Goal: Task Accomplishment & Management: Complete application form

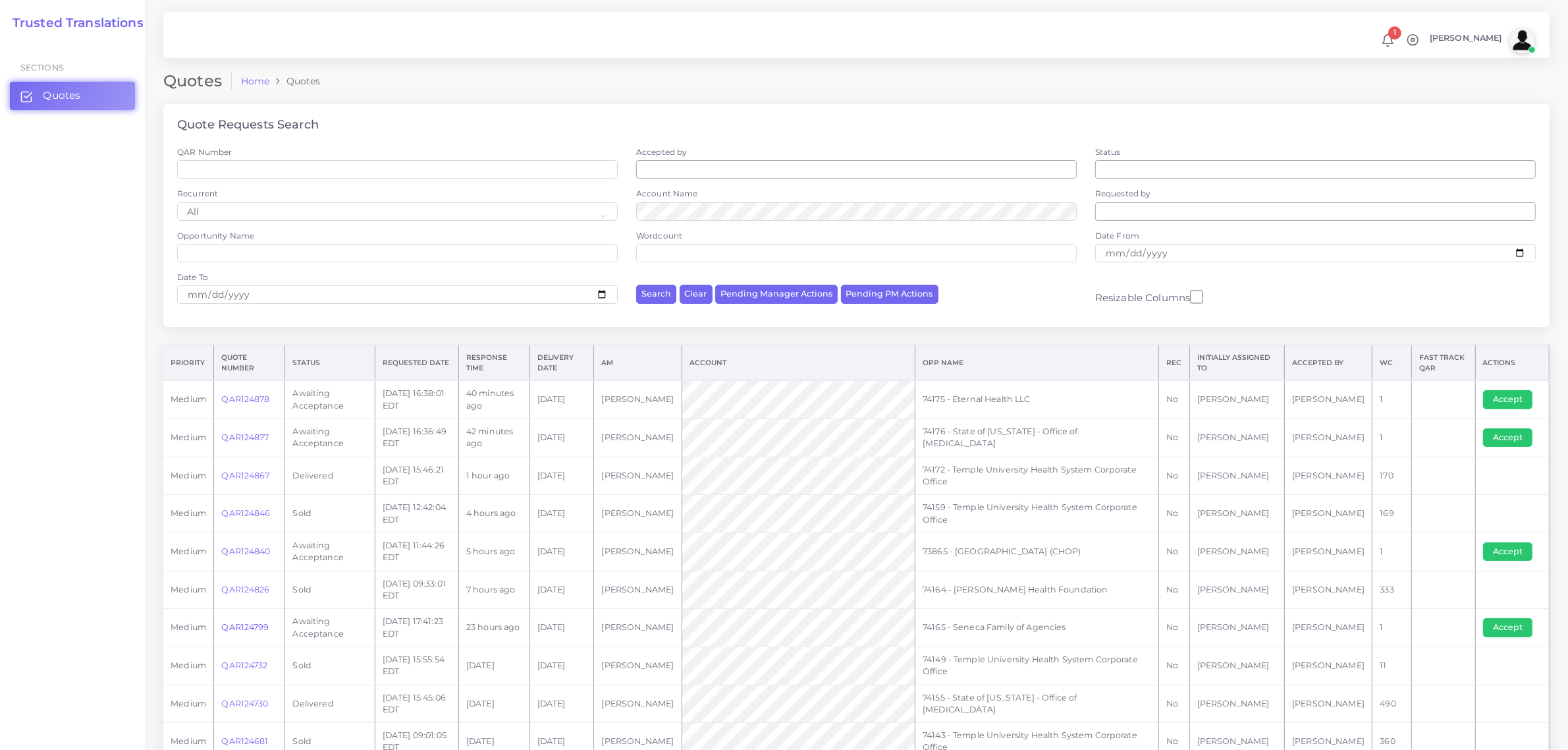
click at [251, 629] on link "QAR124799" at bounding box center [245, 627] width 48 height 10
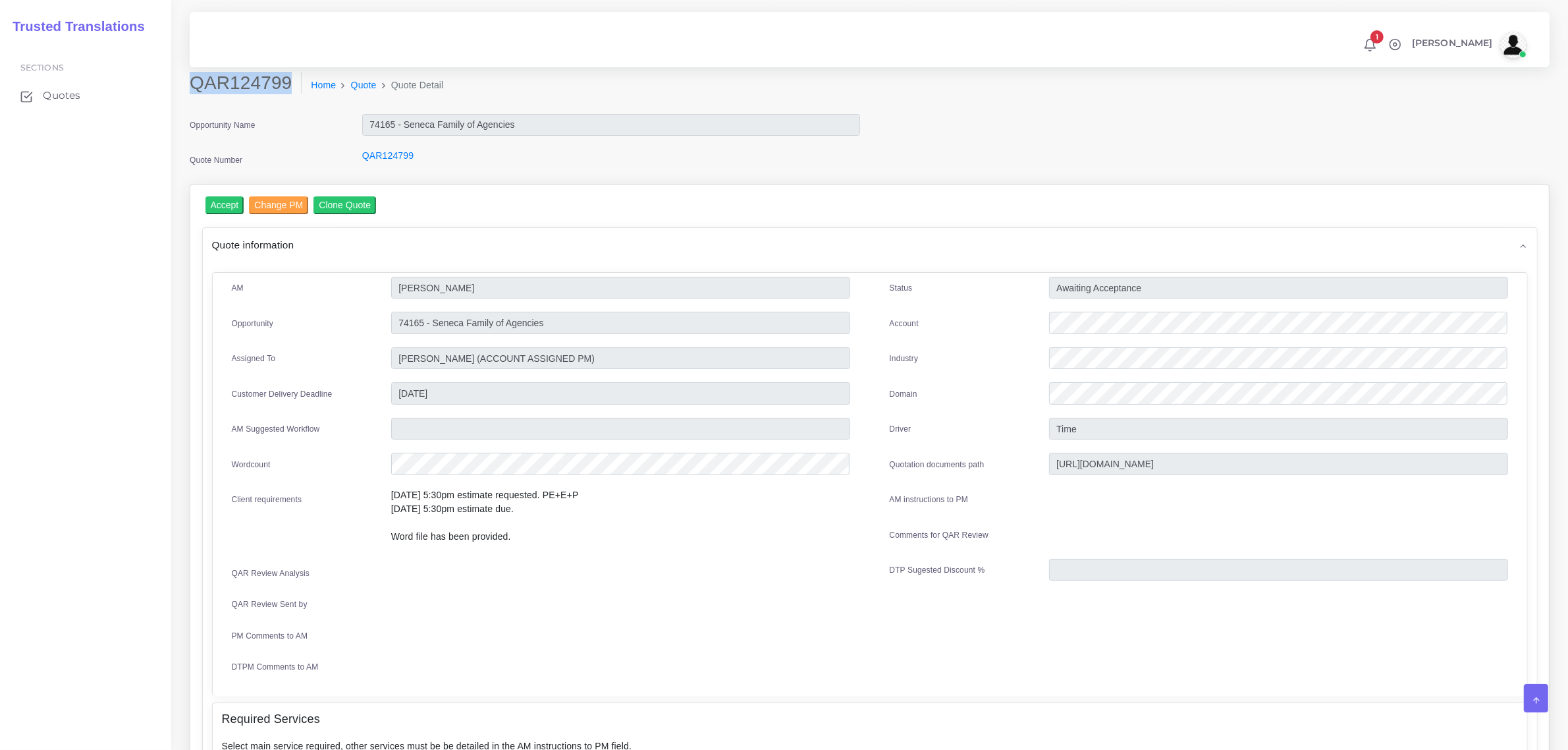
drag, startPoint x: 190, startPoint y: 80, endPoint x: 284, endPoint y: 83, distance: 94.0
click at [284, 83] on h2 "QAR124799" at bounding box center [245, 82] width 112 height 22
copy h2 "QAR124799"
click at [215, 201] on input "Accept" at bounding box center [224, 205] width 39 height 18
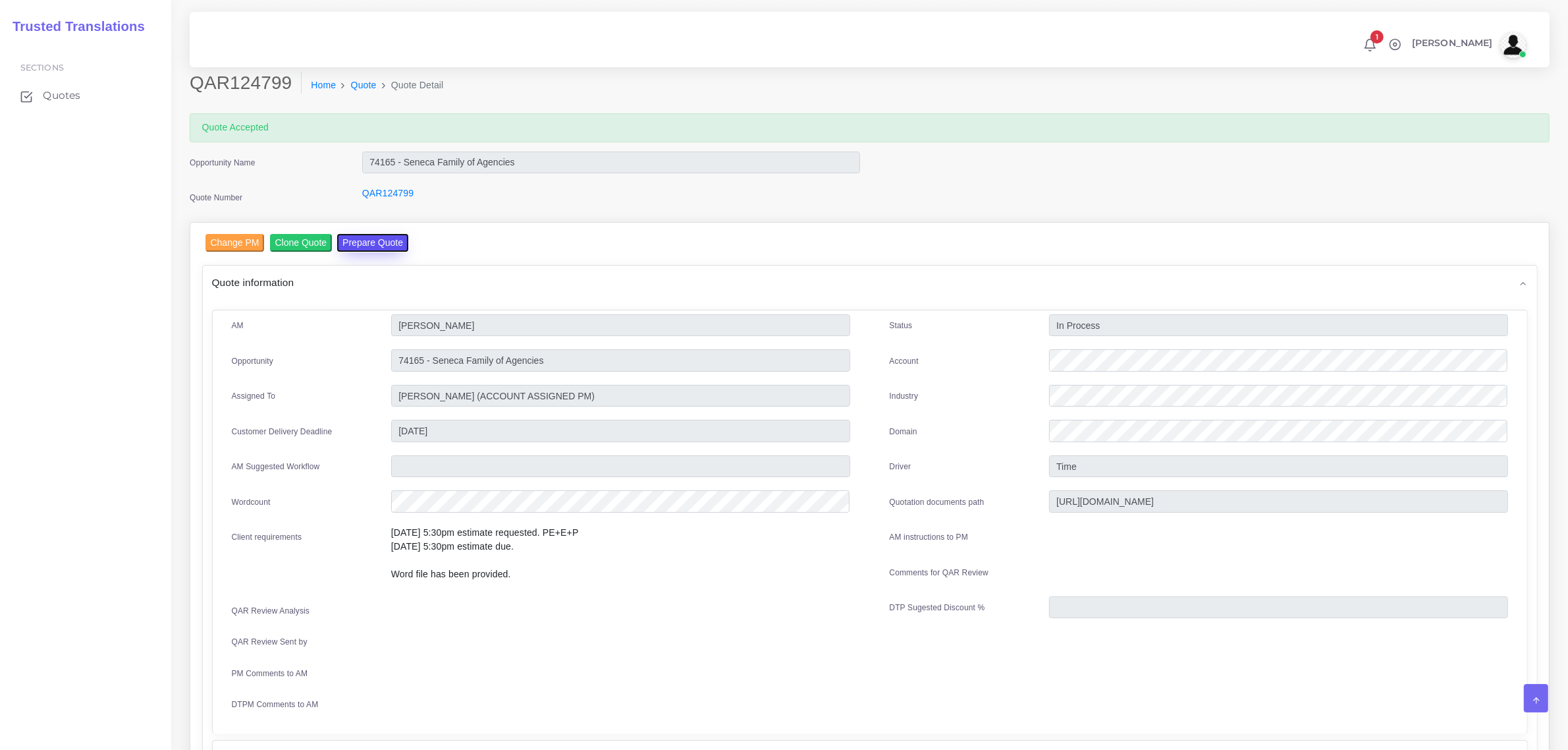
click at [369, 247] on button "Prepare Quote" at bounding box center [373, 243] width 71 height 18
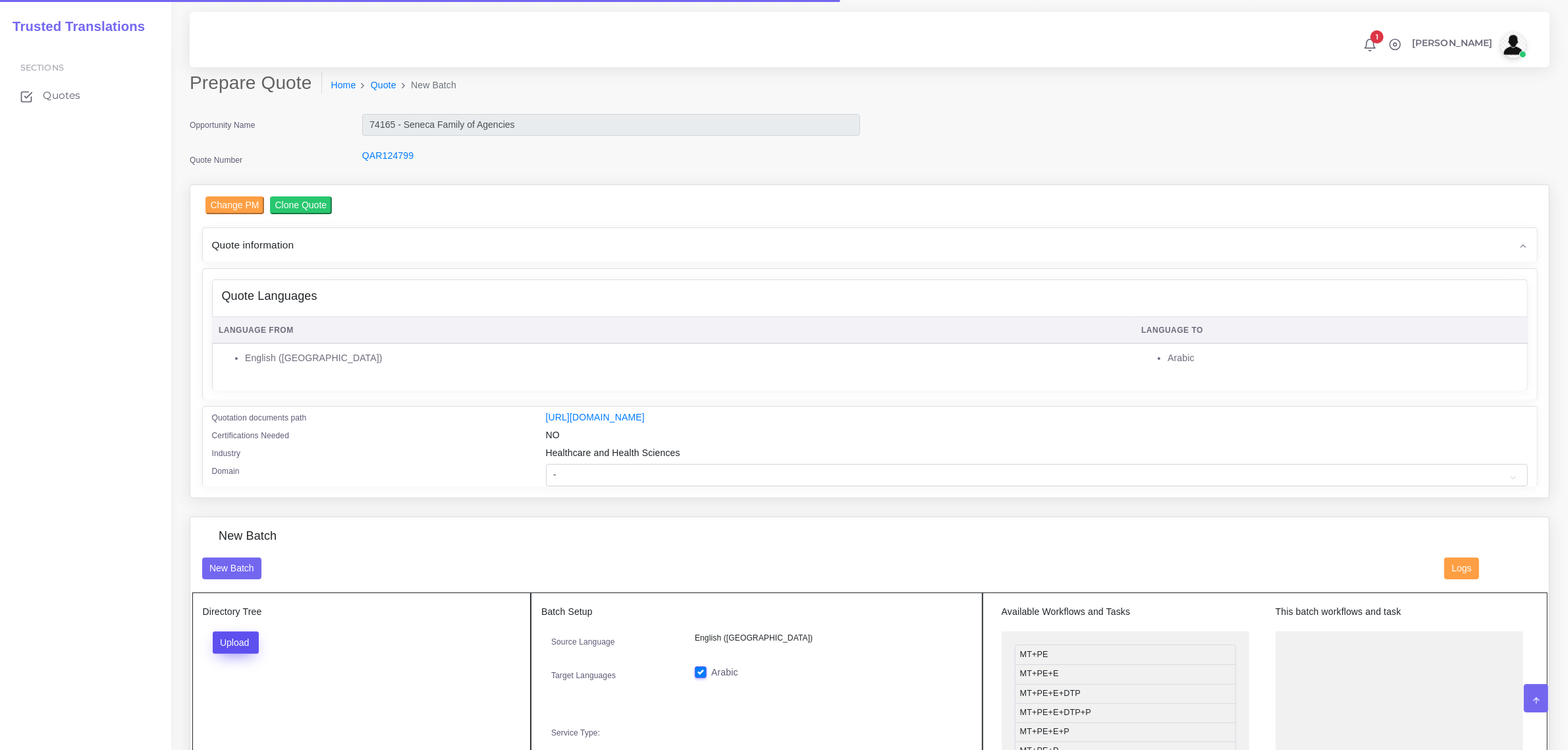
click at [249, 633] on button "Upload" at bounding box center [236, 642] width 47 height 22
click at [251, 691] on label "Files" at bounding box center [258, 692] width 91 height 16
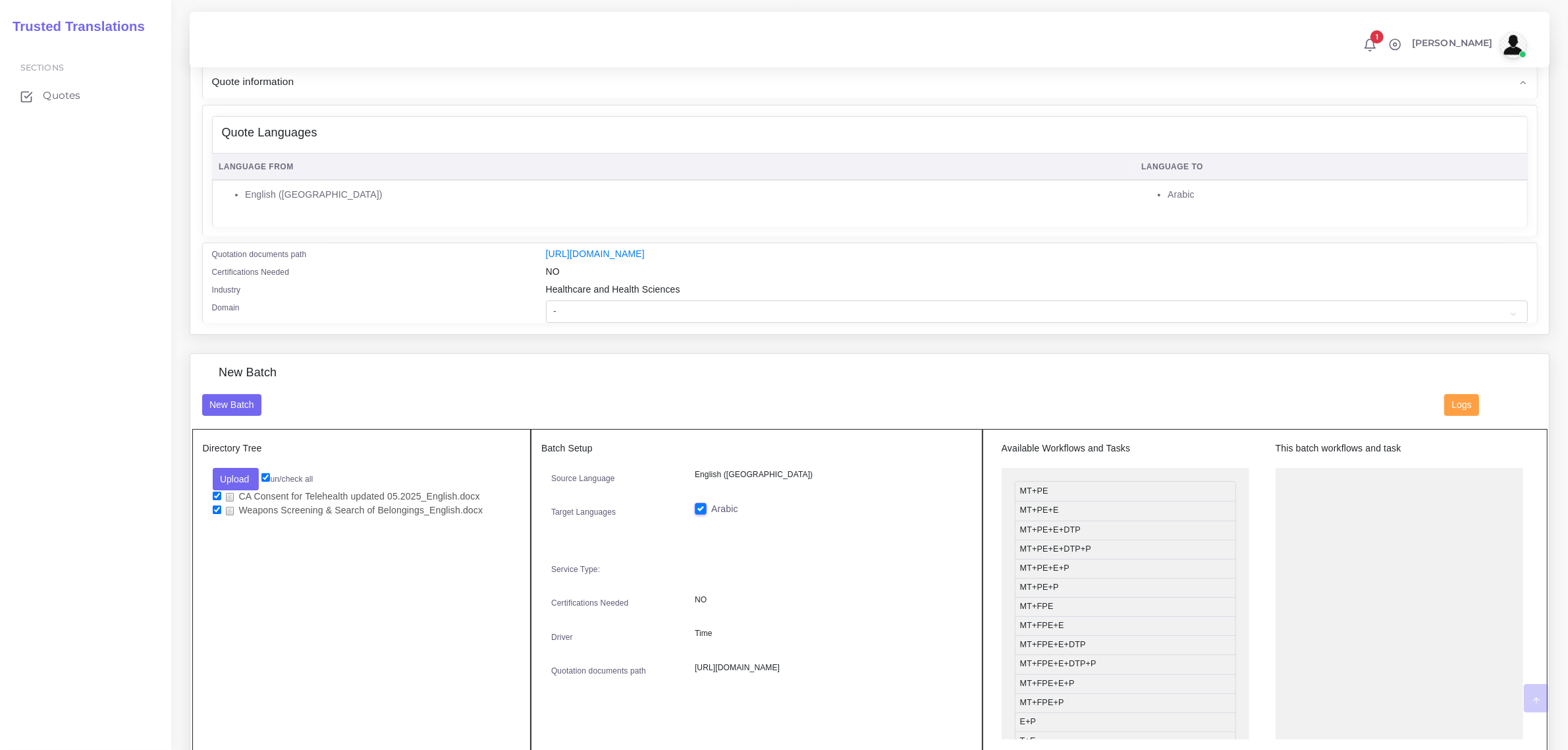
scroll to position [165, 0]
drag, startPoint x: 1104, startPoint y: 544, endPoint x: 1368, endPoint y: 472, distance: 273.6
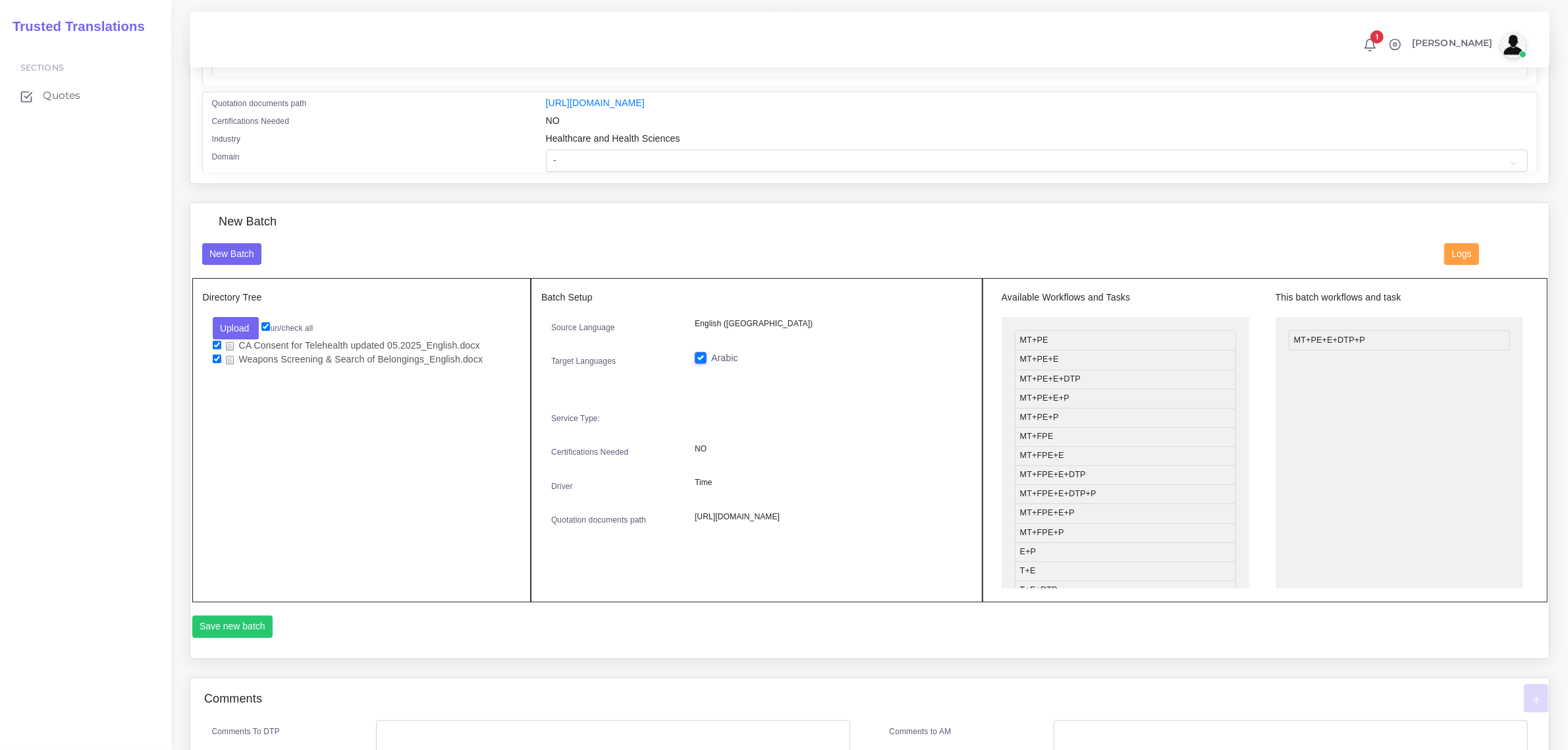
scroll to position [329, 0]
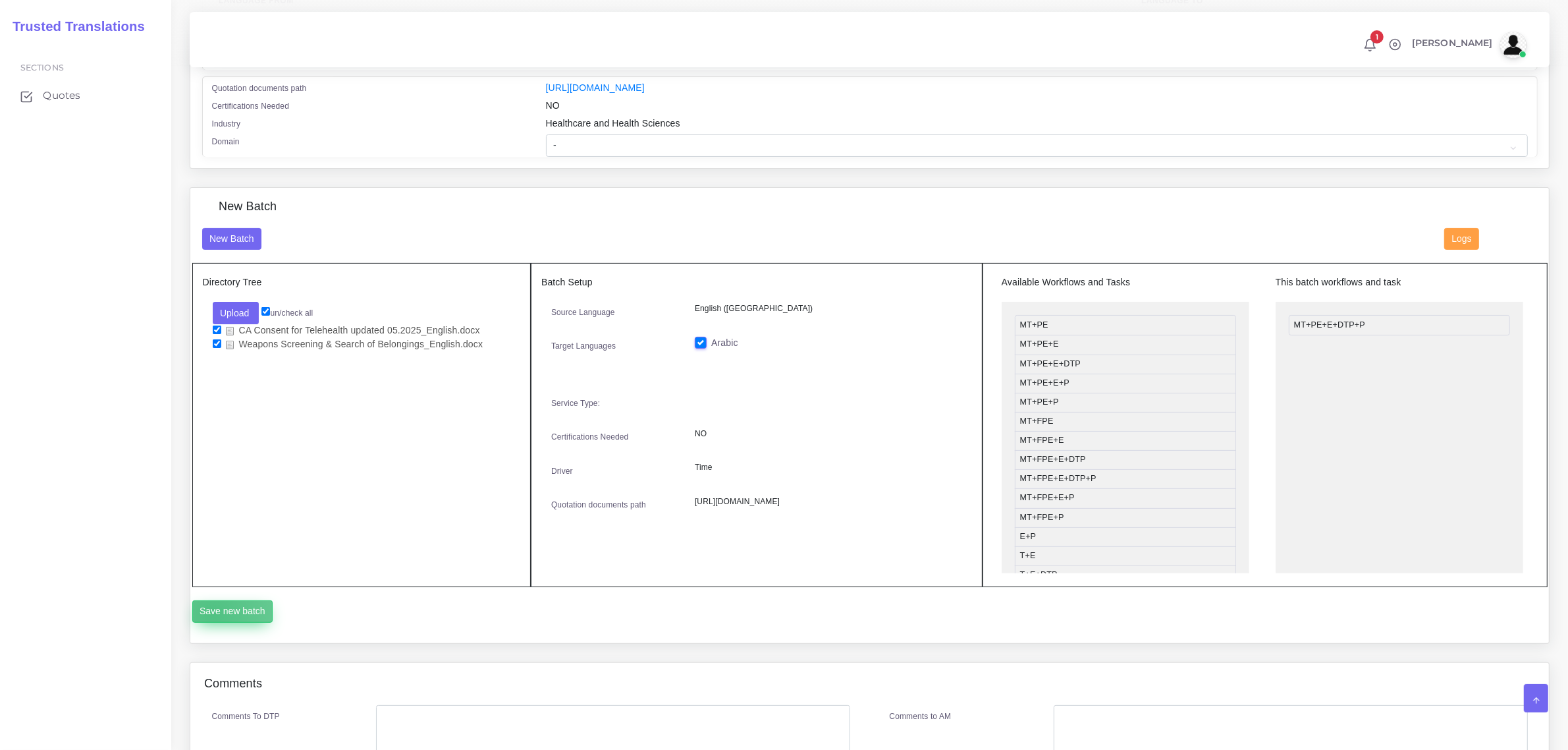
click at [214, 612] on button "Save new batch" at bounding box center [232, 611] width 81 height 22
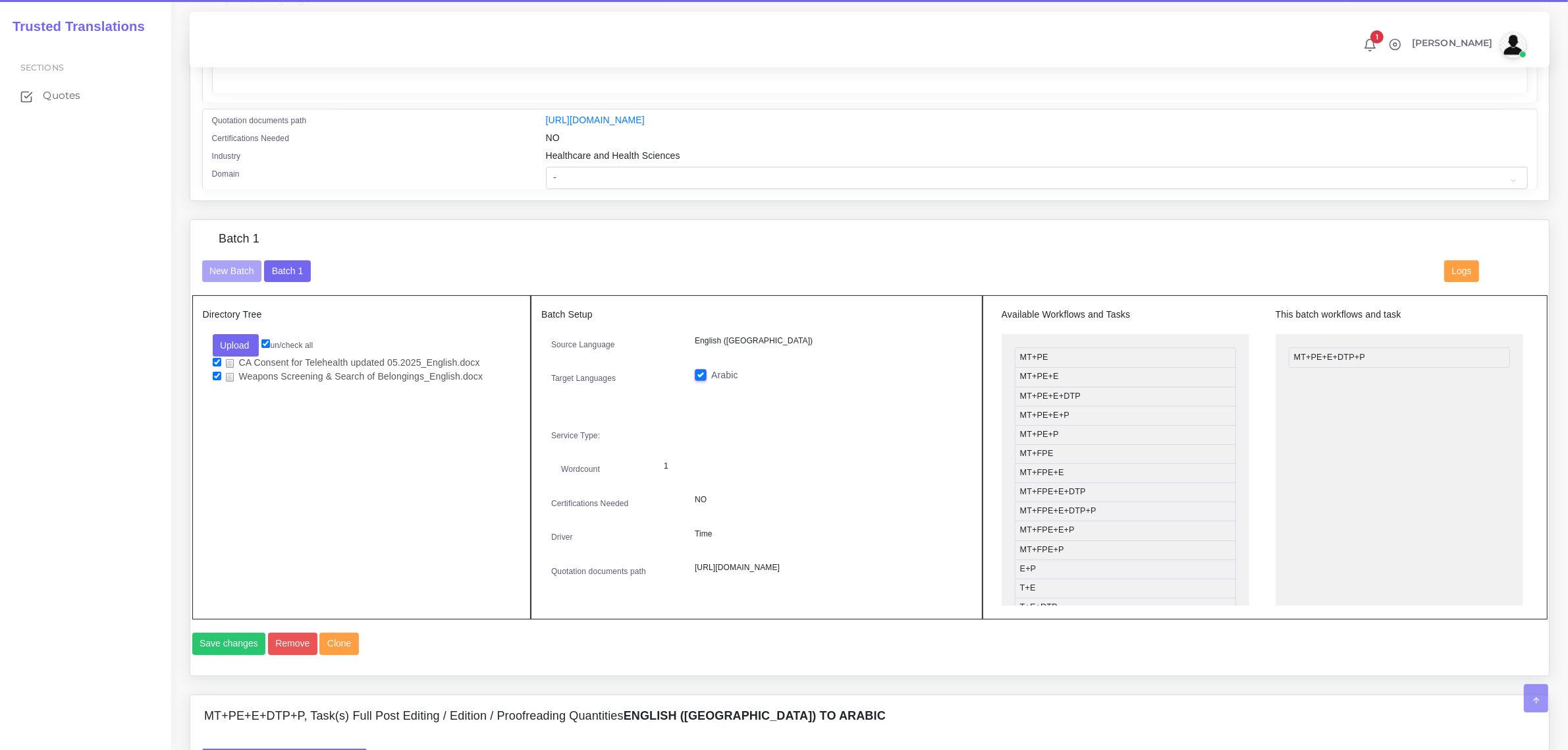
scroll to position [412, 0]
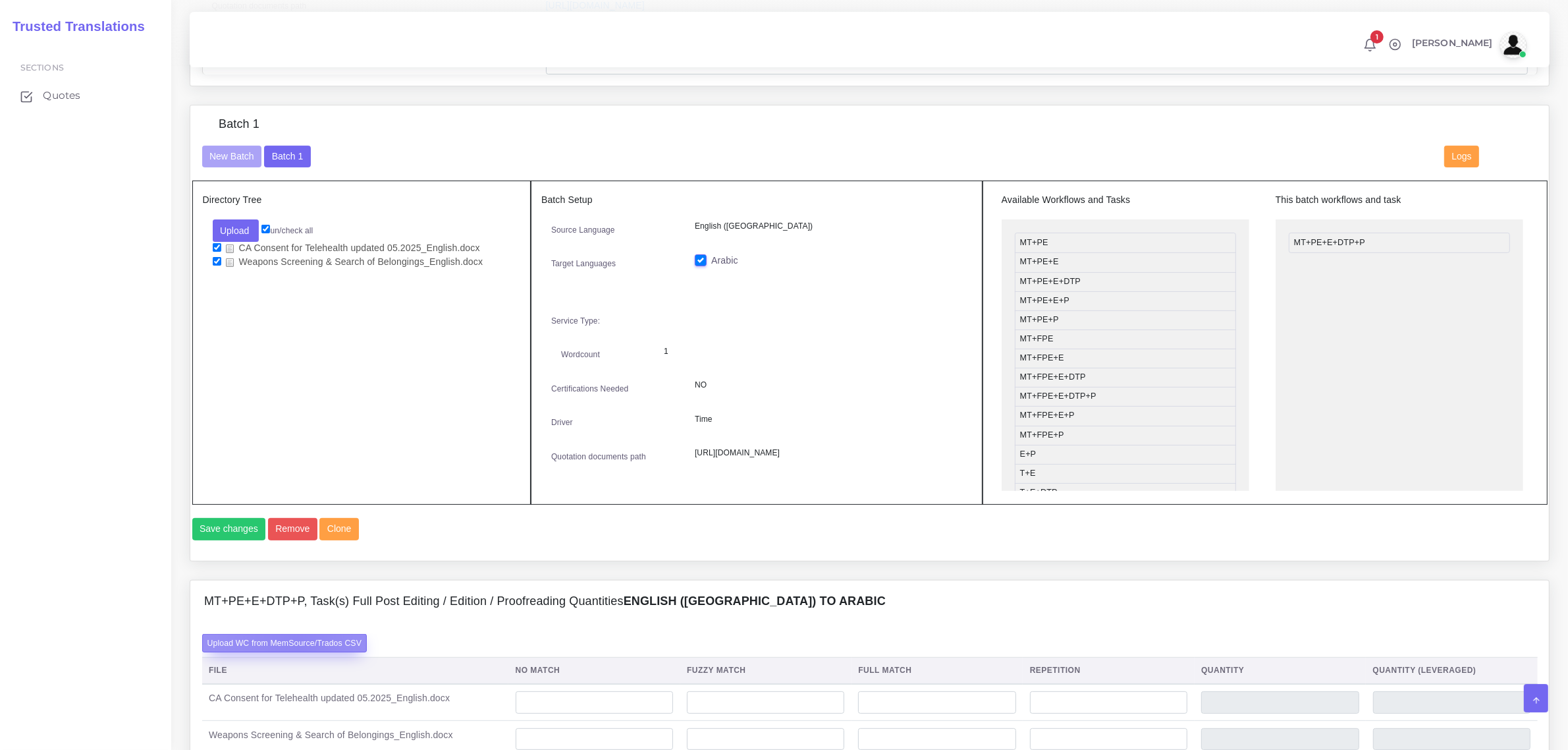
click at [298, 652] on label "Upload WC from MemSource/Trados CSV" at bounding box center [285, 642] width 166 height 18
click at [0, 0] on input "Upload WC from MemSource/Trados CSV" at bounding box center [0, 0] width 0 height 0
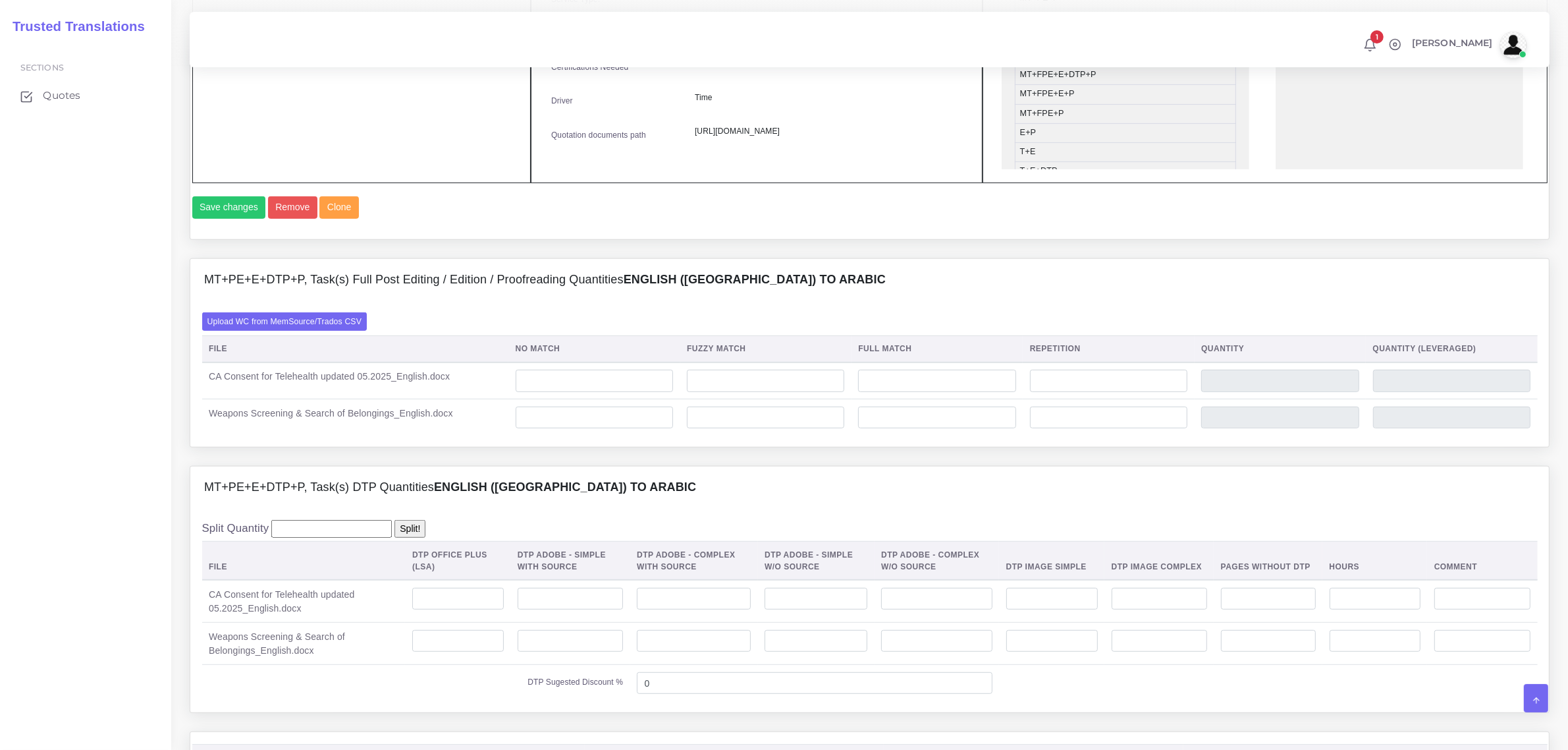
scroll to position [741, 0]
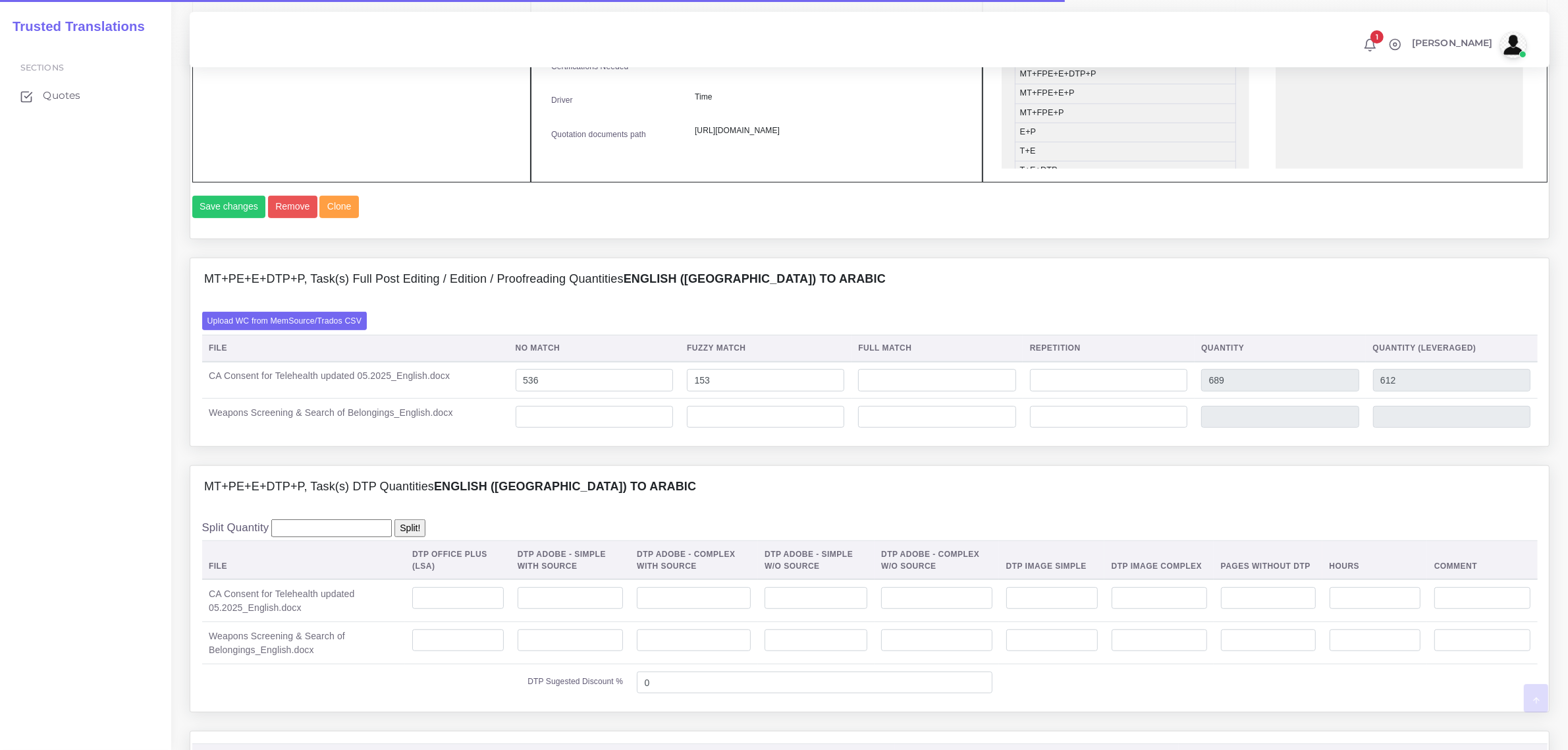
scroll to position [824, 0]
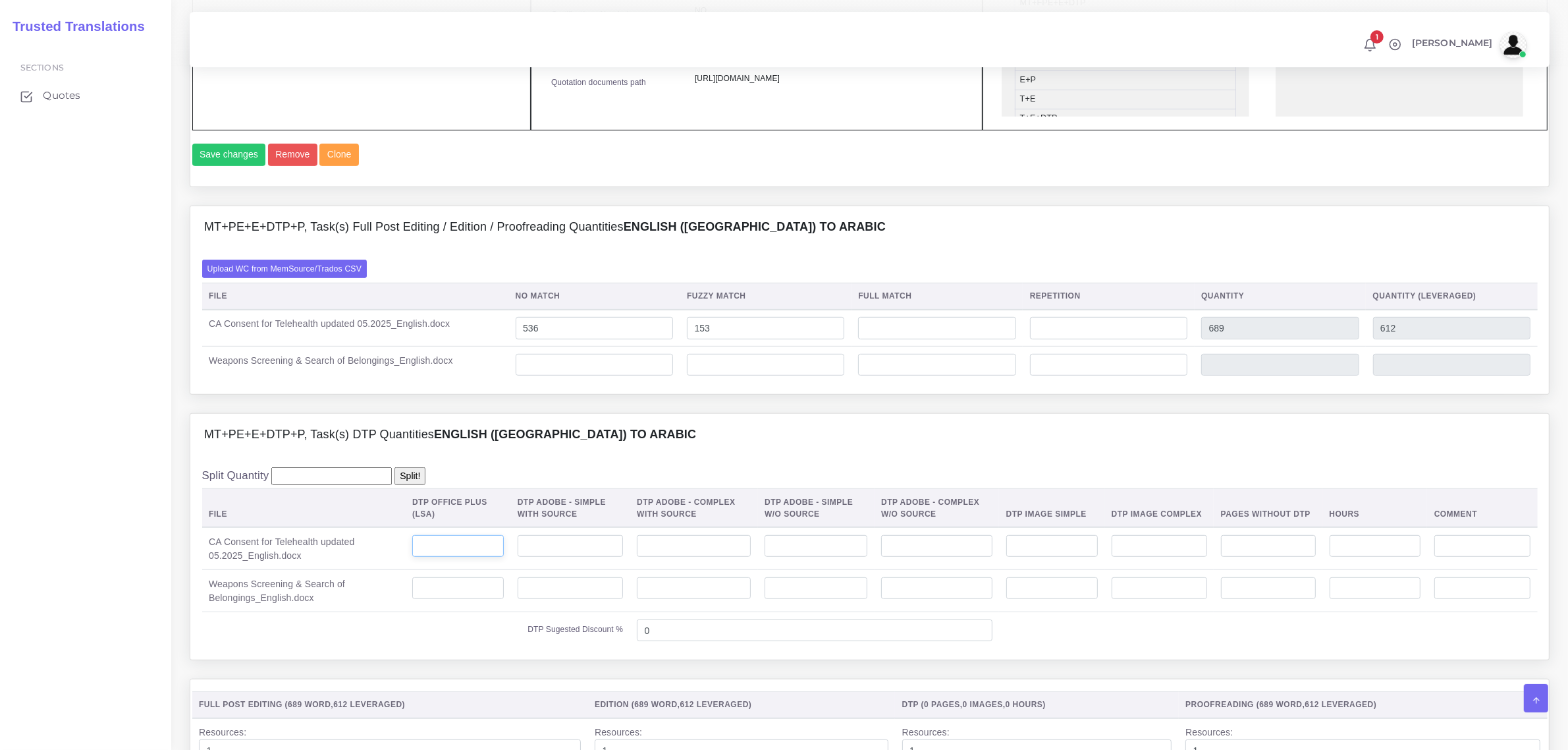
click at [453, 557] on input "number" at bounding box center [458, 546] width 91 height 22
type input "2"
click at [442, 599] on input "number" at bounding box center [458, 588] width 91 height 22
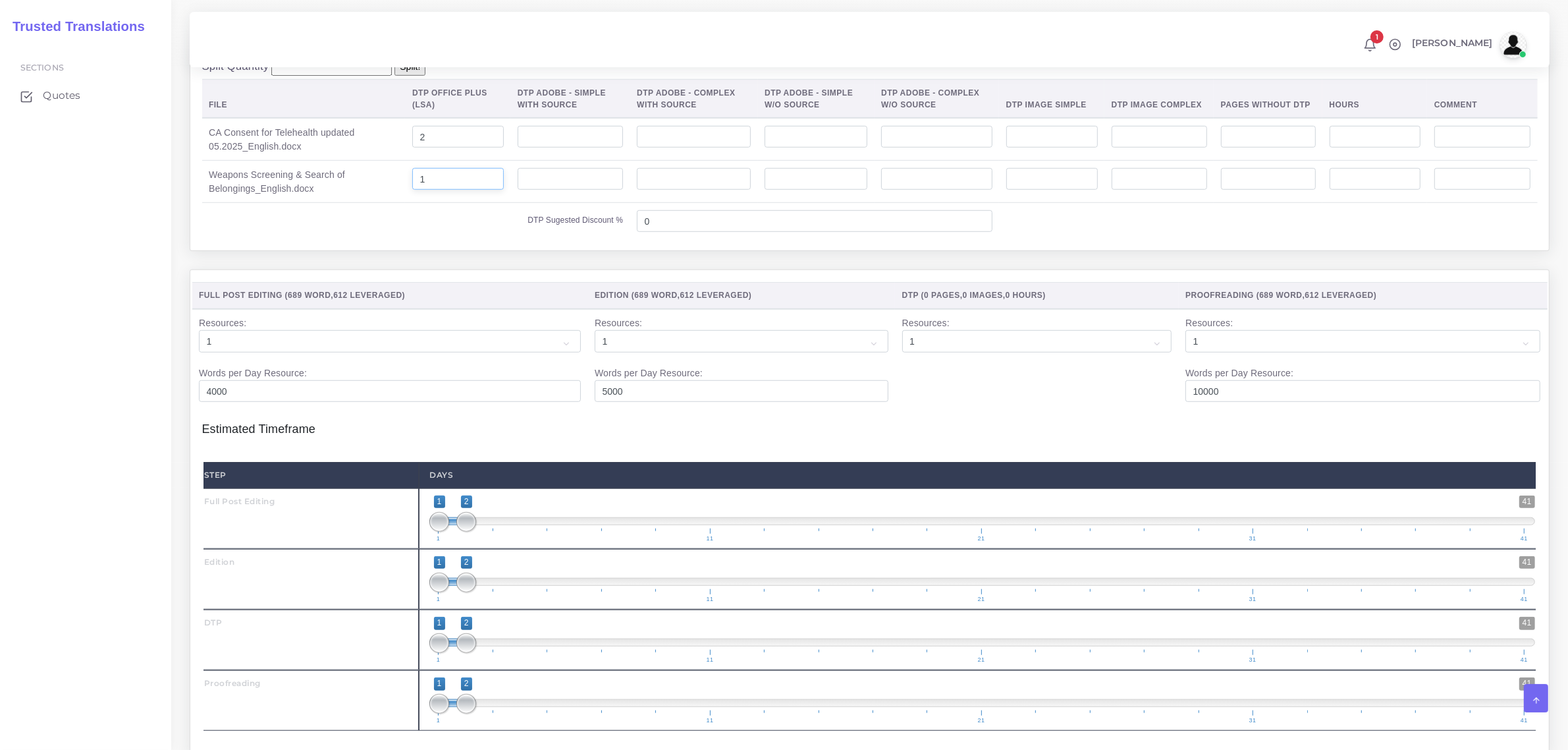
scroll to position [1235, 0]
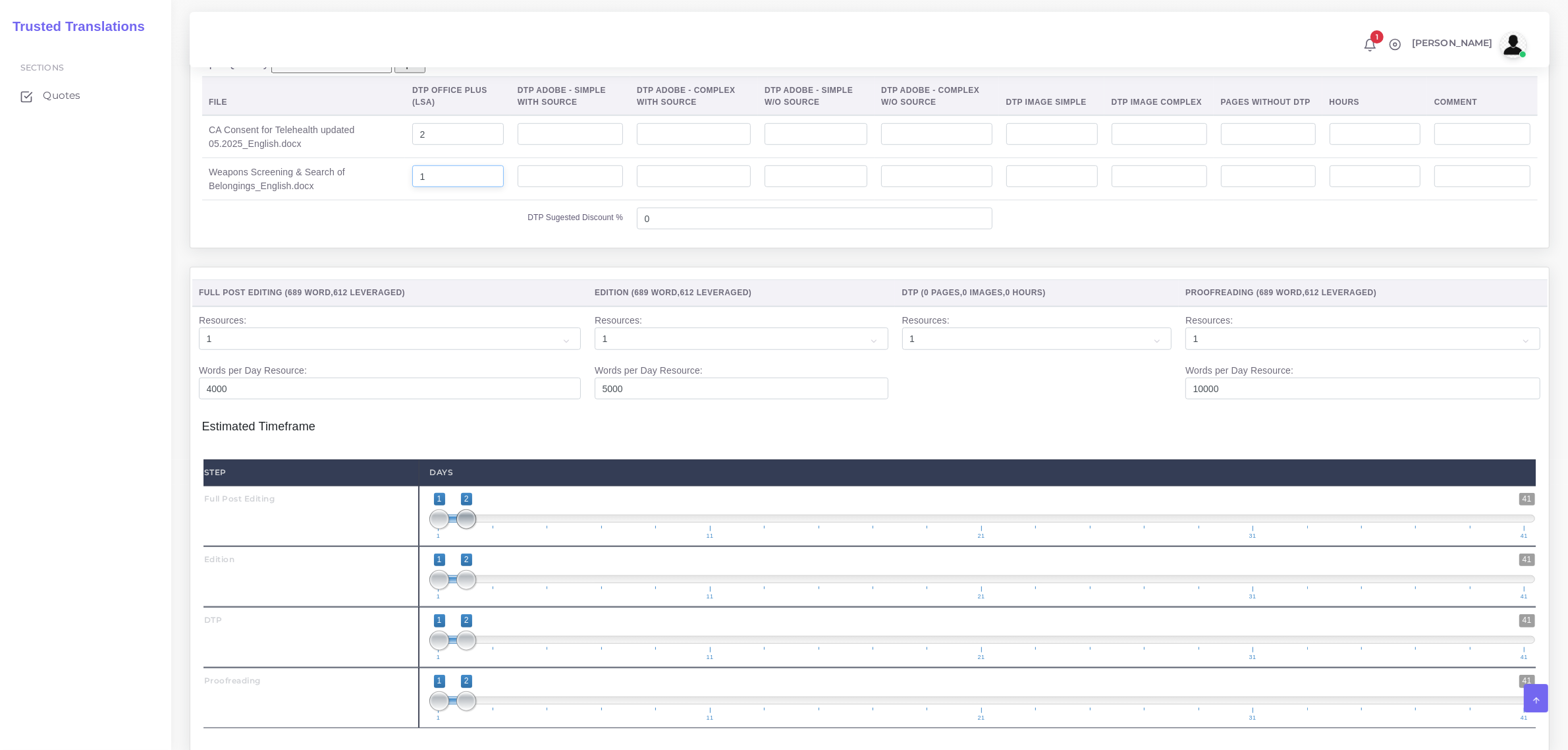
type input "1"
type input "1;1"
drag, startPoint x: 458, startPoint y: 549, endPoint x: 459, endPoint y: 614, distance: 65.0
click at [442, 546] on div "1 41 1 1 1 — 1 1 11 21 31 41 1;1" at bounding box center [982, 515] width 1127 height 61
type input "2;2"
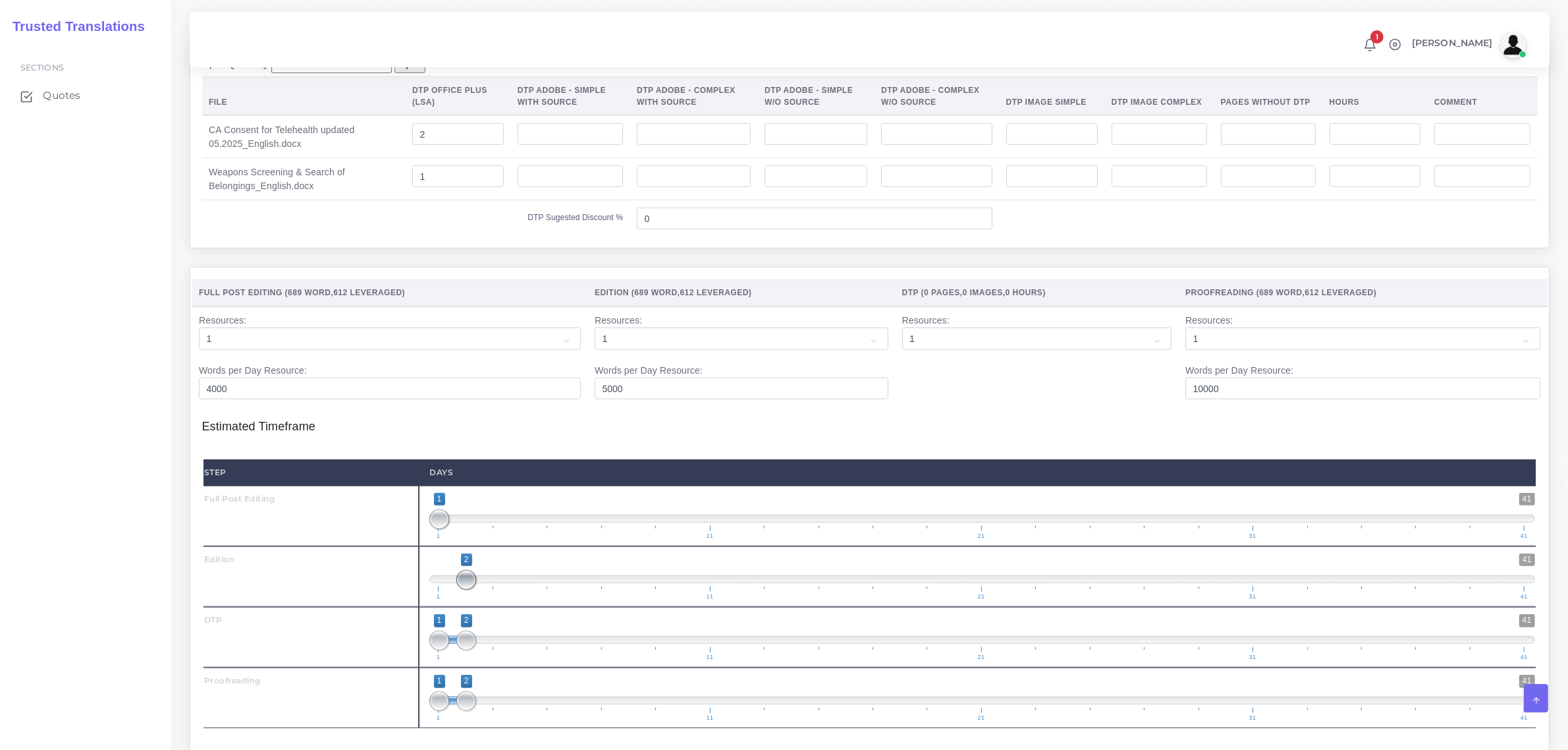
drag, startPoint x: 447, startPoint y: 612, endPoint x: 477, endPoint y: 655, distance: 52.4
click at [466, 599] on span "1 41 2 2 2 — 2 1 11 21 31 41" at bounding box center [982, 577] width 1106 height 46
drag, startPoint x: 466, startPoint y: 664, endPoint x: 465, endPoint y: 672, distance: 8.1
click at [491, 650] on span at bounding box center [494, 640] width 20 height 20
type input "3;3"
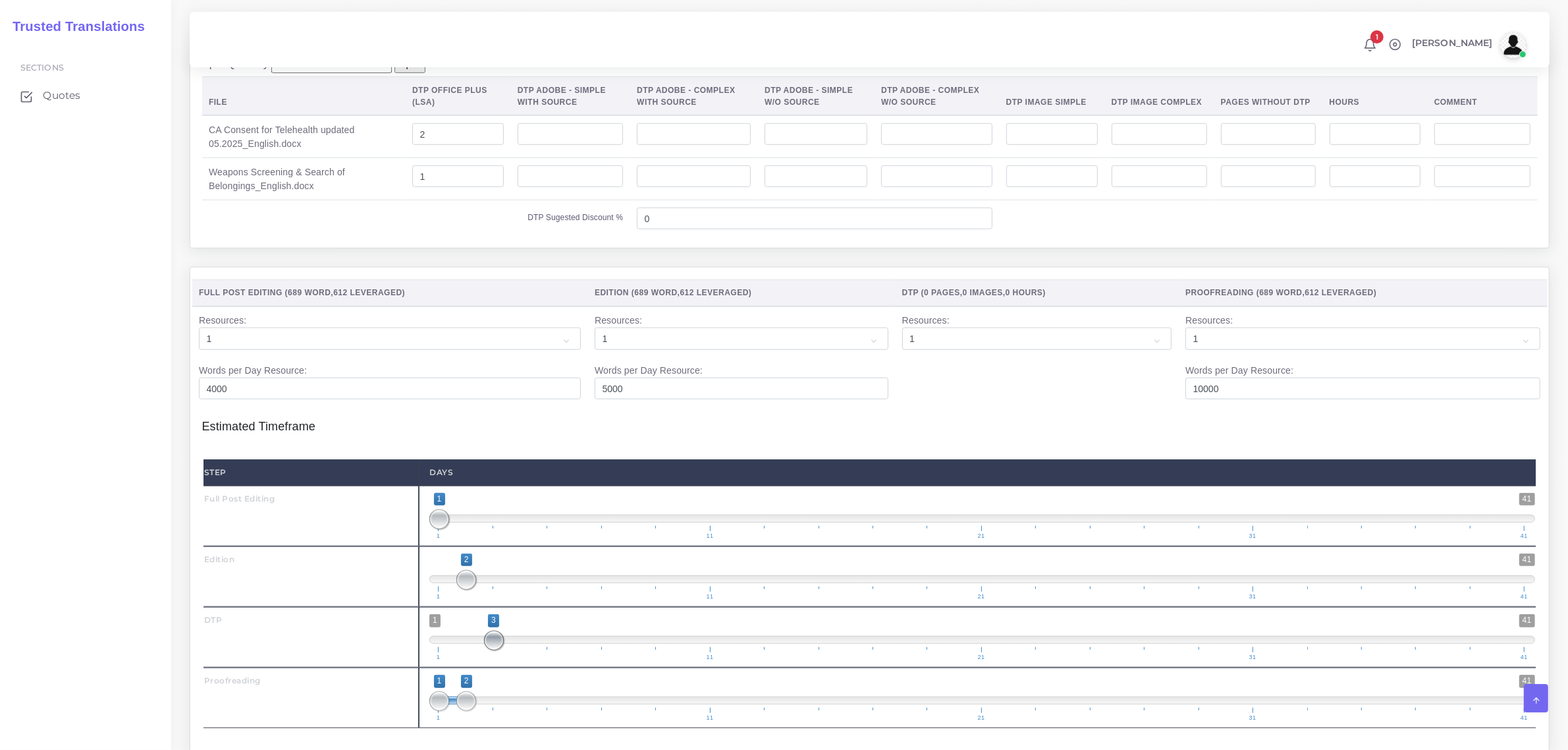
drag, startPoint x: 484, startPoint y: 677, endPoint x: 511, endPoint y: 676, distance: 27.0
click at [511, 660] on span "1 41 3 3 3 — 3 1 11 21 31 41" at bounding box center [982, 637] width 1106 height 46
drag, startPoint x: 472, startPoint y: 727, endPoint x: 515, endPoint y: 722, distance: 43.3
click at [515, 720] on span "1 41 1 4 1 — 4 1 11 21 31 41" at bounding box center [982, 698] width 1106 height 46
type input "4;4"
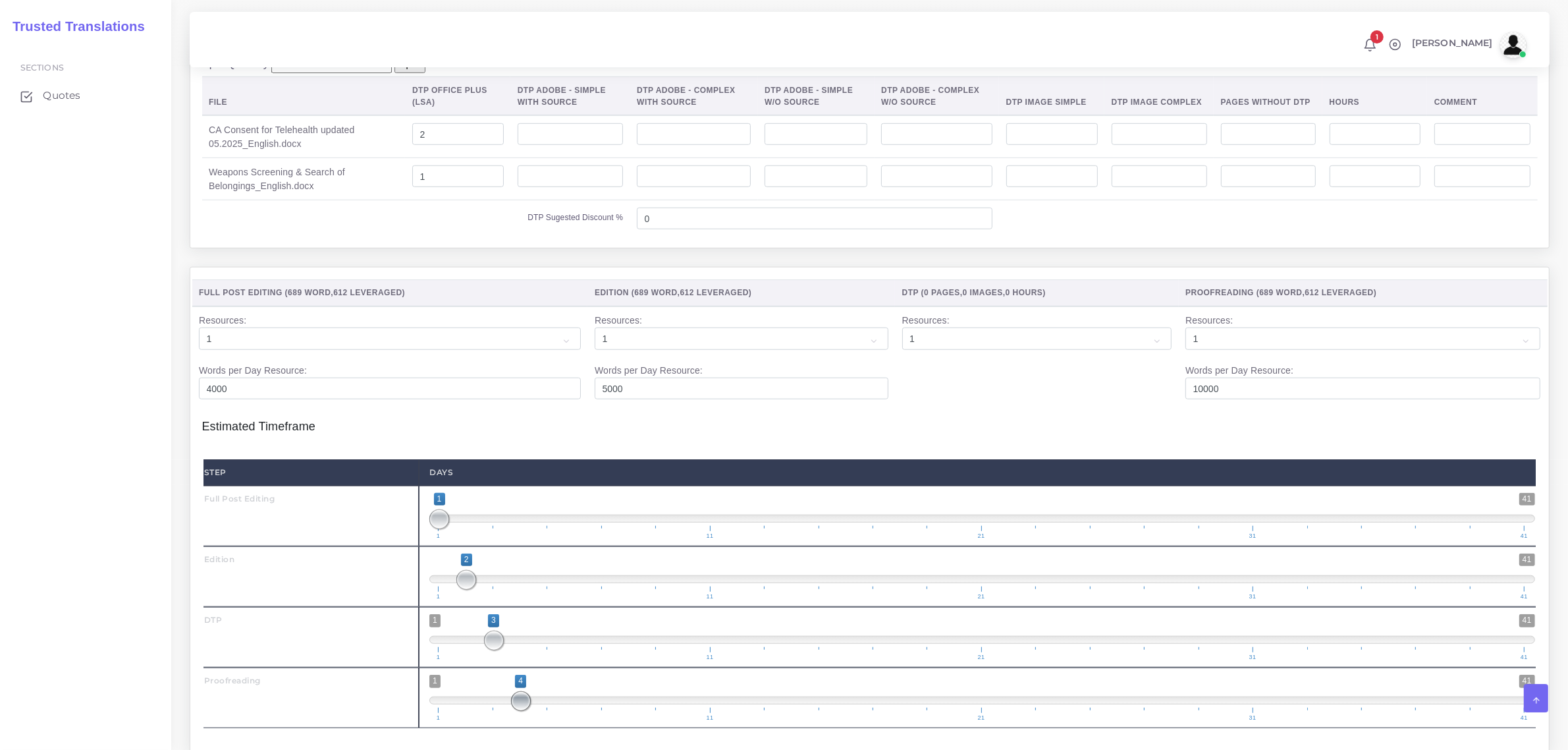
drag, startPoint x: 438, startPoint y: 732, endPoint x: 522, endPoint y: 722, distance: 84.6
click at [522, 710] on span at bounding box center [521, 701] width 20 height 20
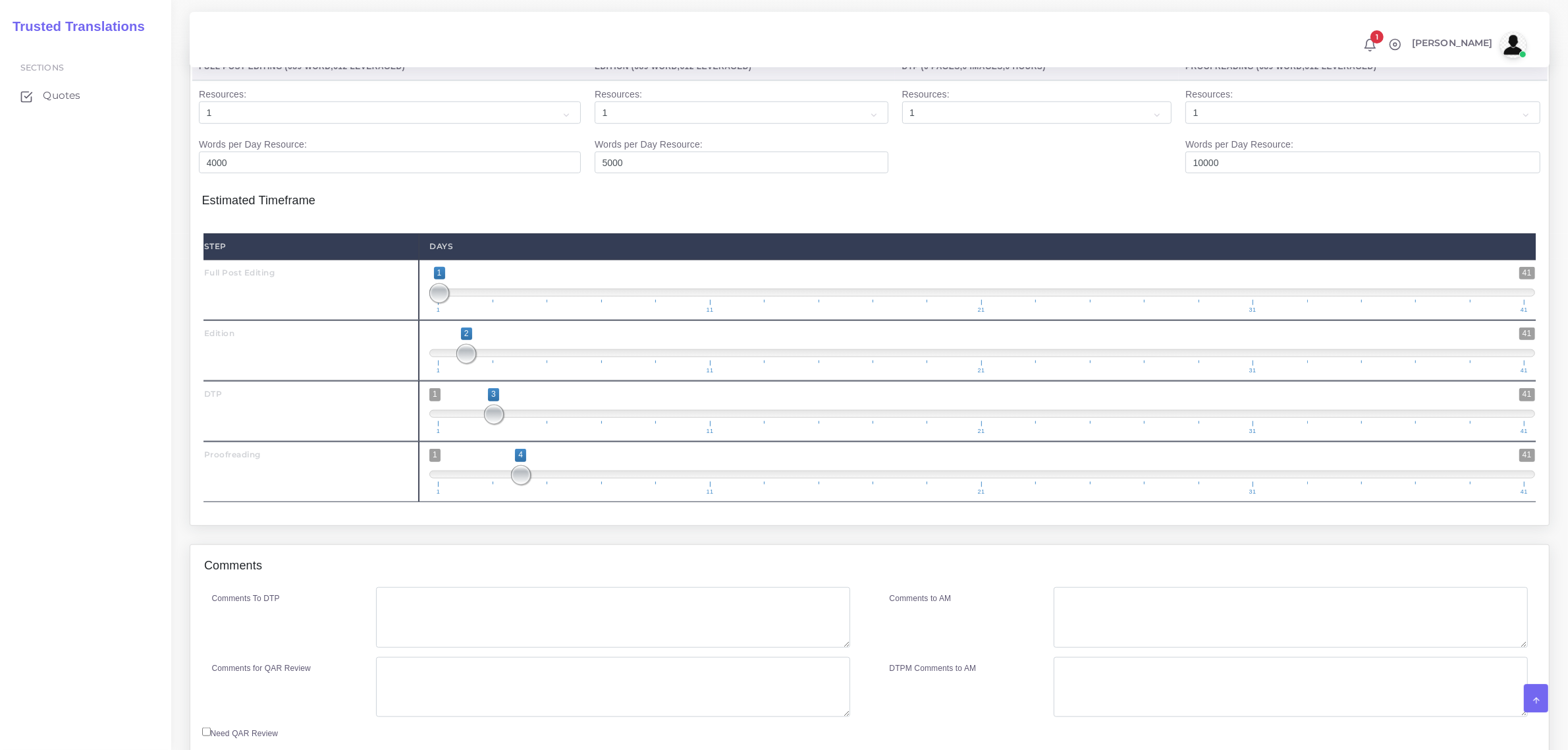
scroll to position [1482, 0]
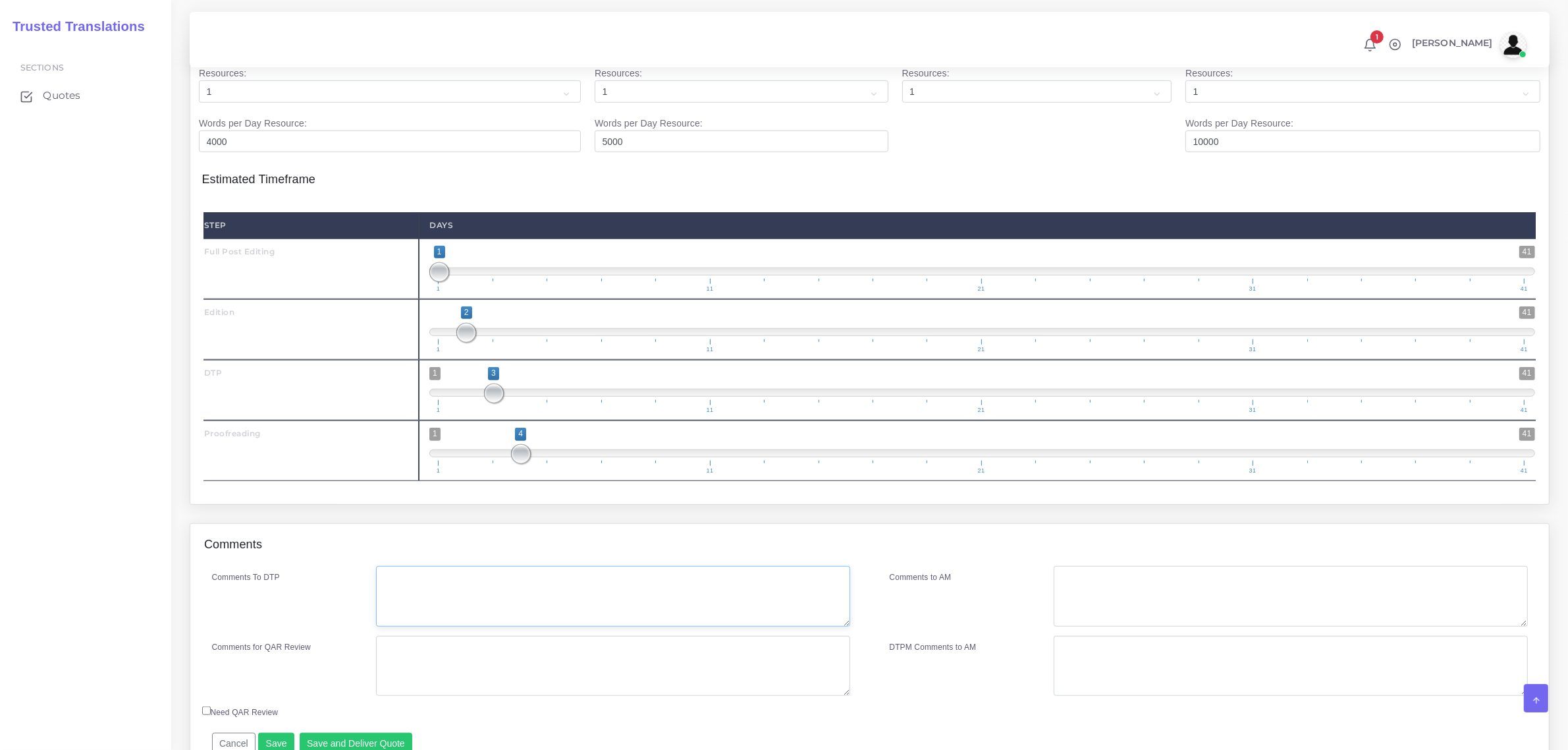
click at [659, 627] on textarea "Comments To DTP" at bounding box center [613, 596] width 474 height 61
type textarea "no specific instructions."
drag, startPoint x: 520, startPoint y: 479, endPoint x: 534, endPoint y: 492, distance: 19.1
click at [538, 474] on span "1 41 4 4 4 — 4 1 11 21 31 41" at bounding box center [982, 451] width 1106 height 46
drag, startPoint x: 528, startPoint y: 484, endPoint x: 509, endPoint y: 482, distance: 19.1
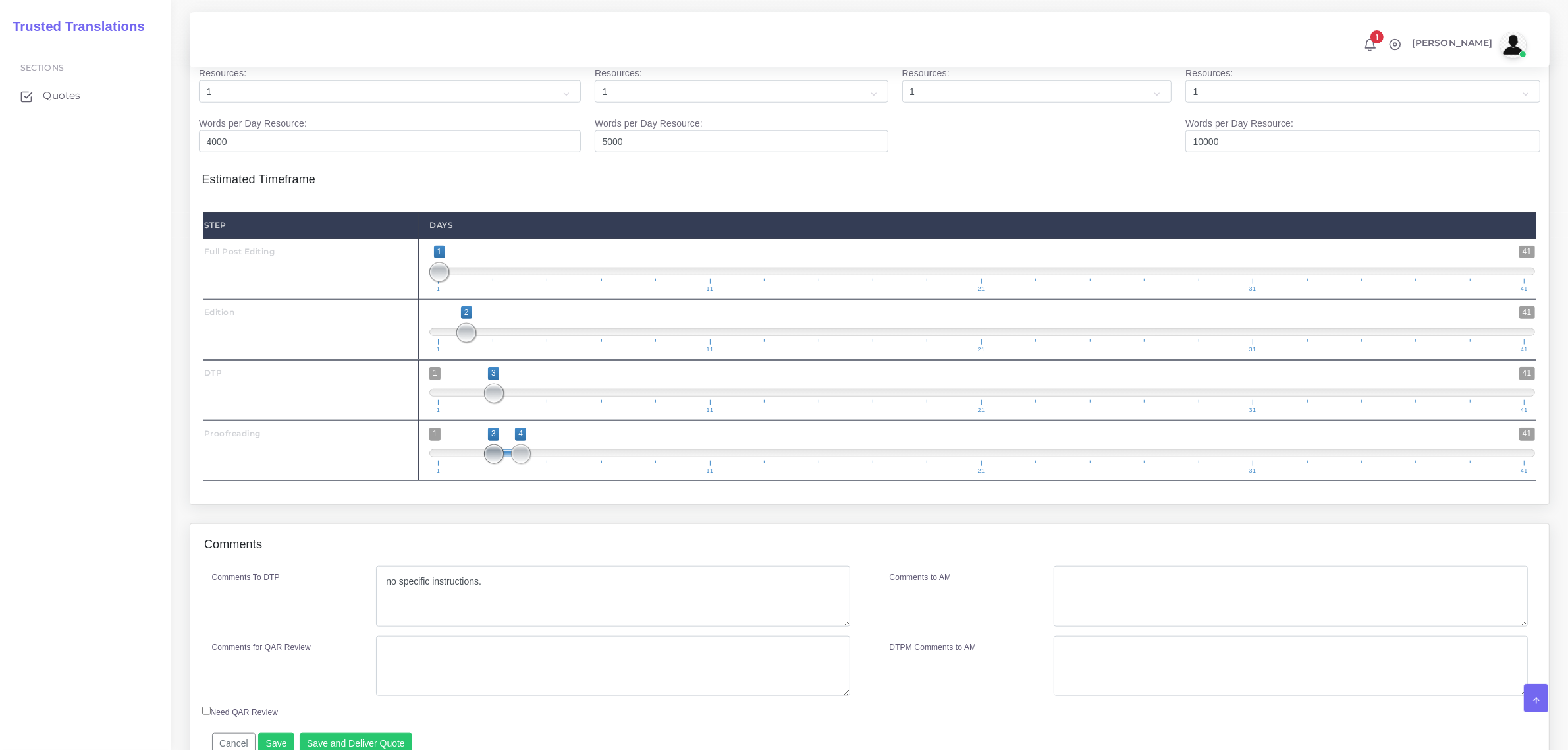
click at [509, 474] on span "1 41 3 4 3 — 4 1 11 21 31 41" at bounding box center [982, 451] width 1106 height 46
drag, startPoint x: 515, startPoint y: 481, endPoint x: 530, endPoint y: 483, distance: 15.1
click at [530, 474] on span "1 41 3 5 3 — 5 1 11 21 31 41" at bounding box center [982, 451] width 1106 height 46
type input "5;5"
drag, startPoint x: 502, startPoint y: 481, endPoint x: 569, endPoint y: 490, distance: 67.6
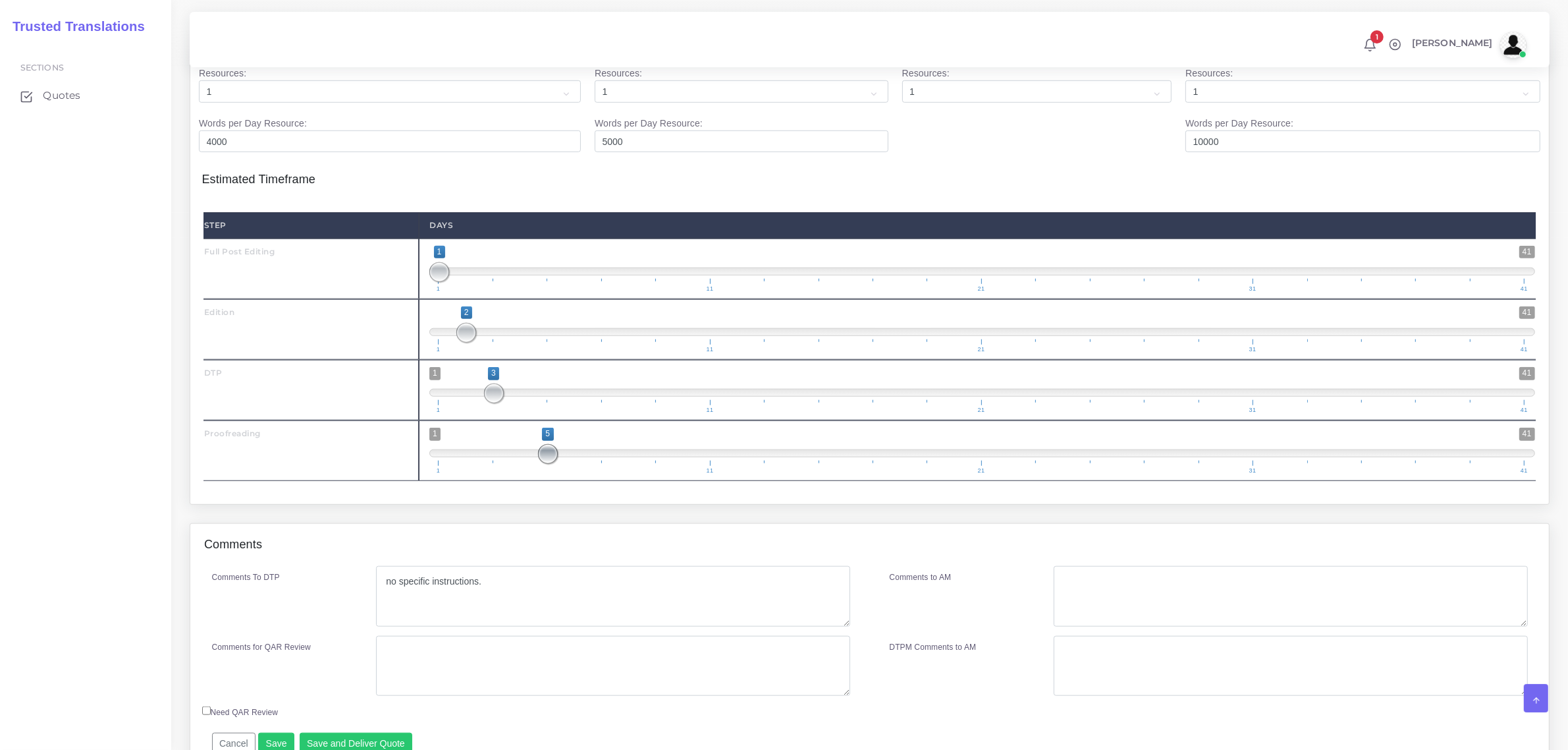
click at [569, 474] on span "1 41 5 5 5 — 5 1 11 21 31 41" at bounding box center [982, 451] width 1106 height 46
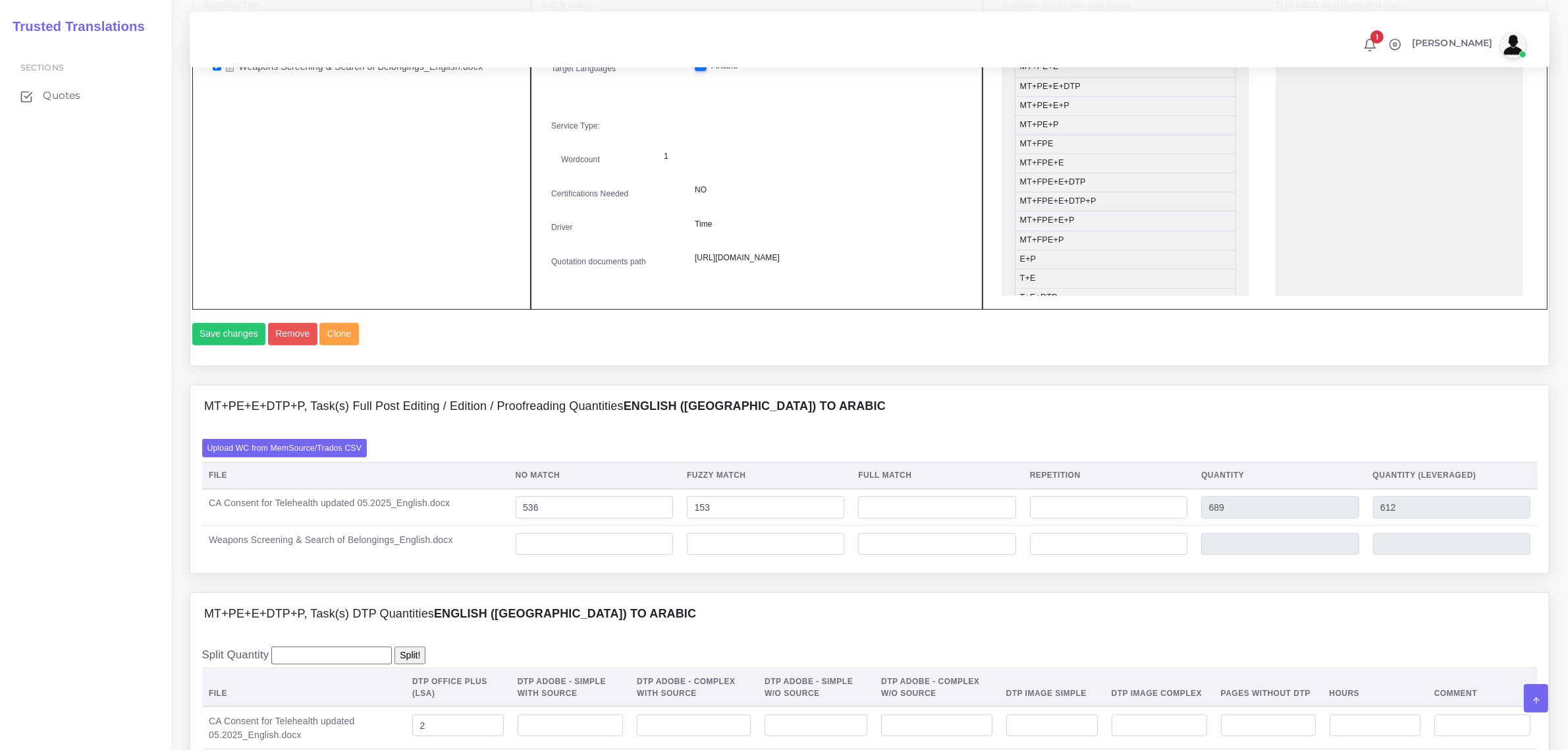
scroll to position [576, 0]
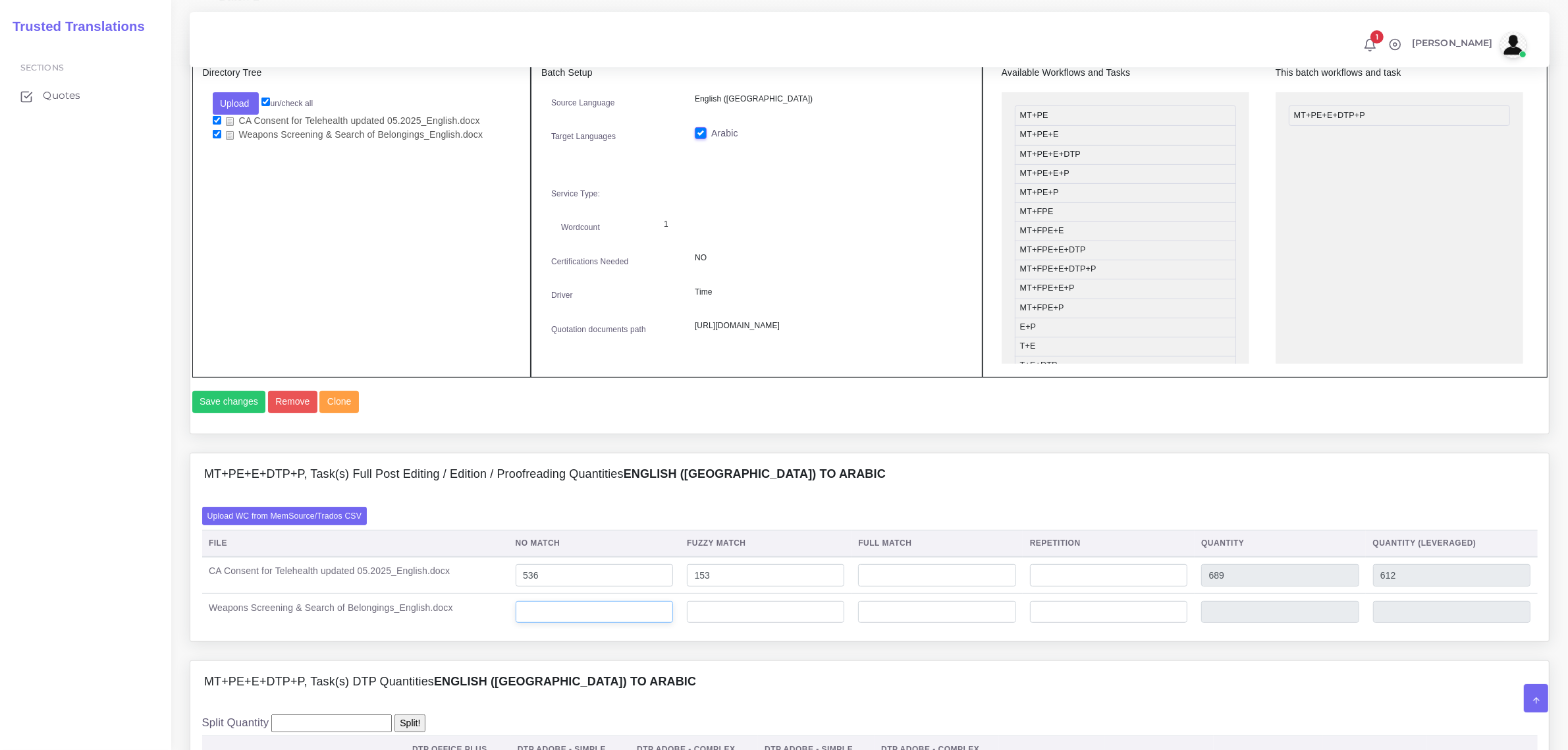
click at [570, 623] on input "number" at bounding box center [594, 612] width 157 height 22
type input "51"
click at [950, 623] on input "number" at bounding box center [937, 612] width 157 height 22
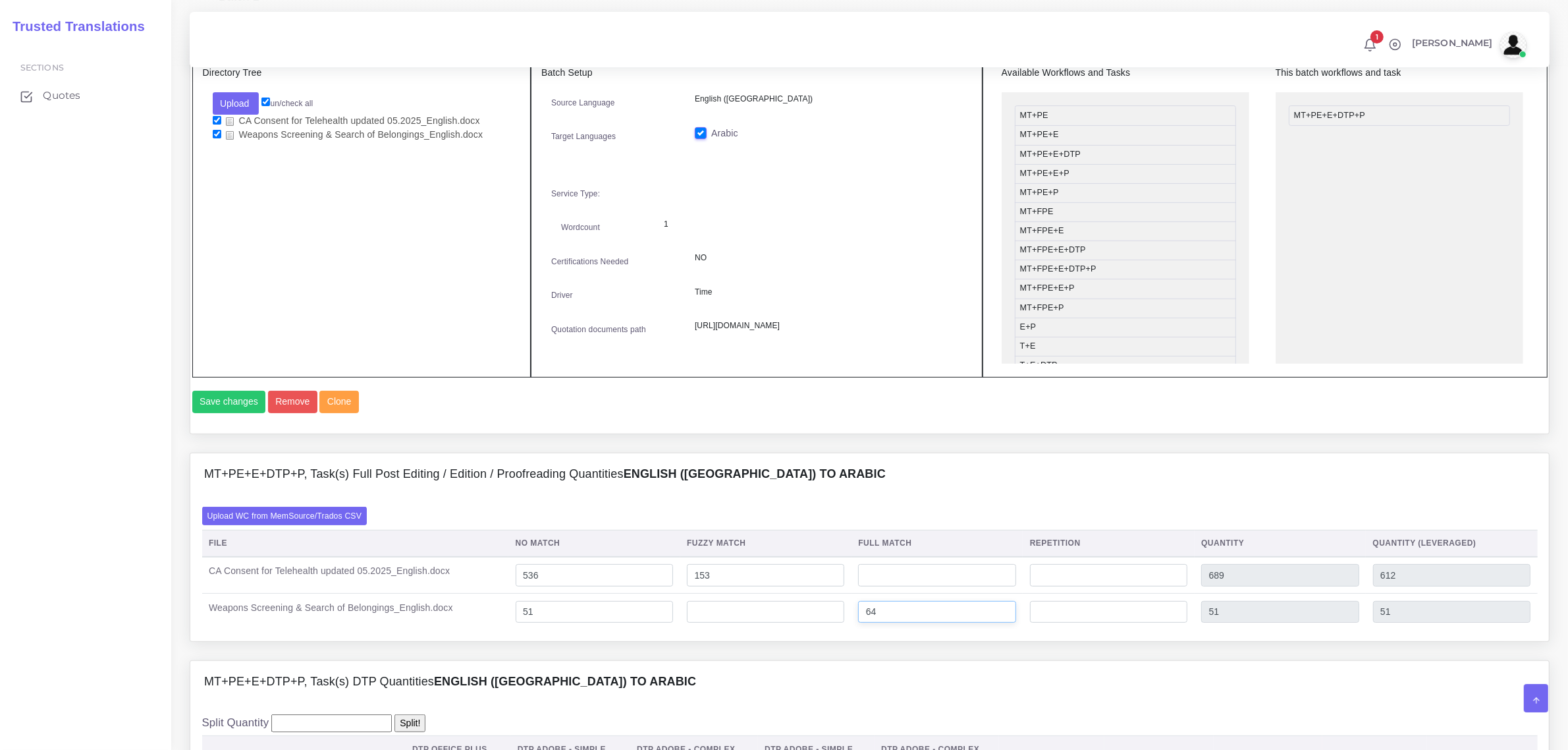
type input "64"
type input "115"
type input "67"
click at [786, 623] on input "number" at bounding box center [766, 612] width 157 height 22
type input "10"
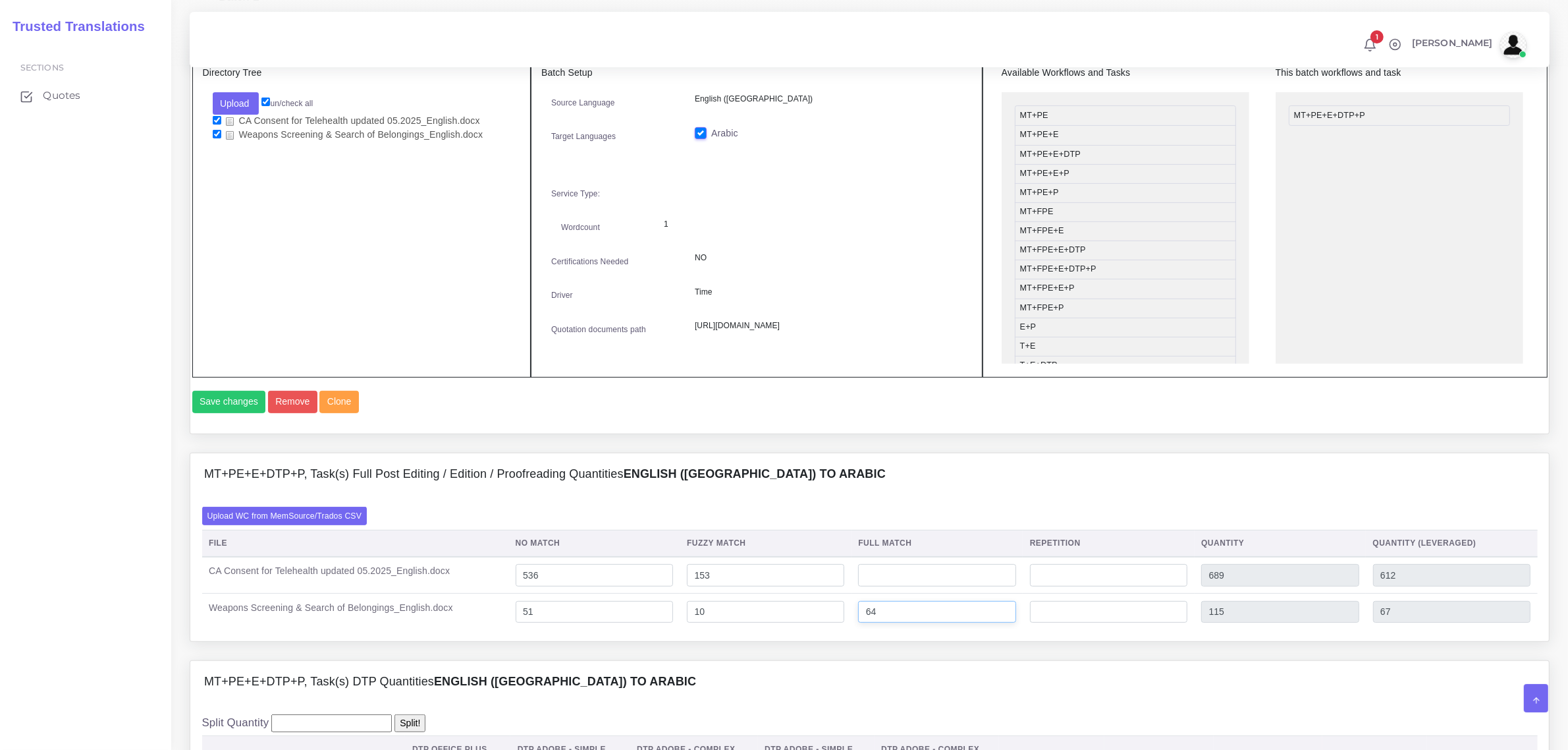
type input "125"
type input "72"
click at [913, 623] on input "64" at bounding box center [937, 612] width 157 height 22
click at [541, 623] on input "51" at bounding box center [594, 612] width 157 height 22
type input "55"
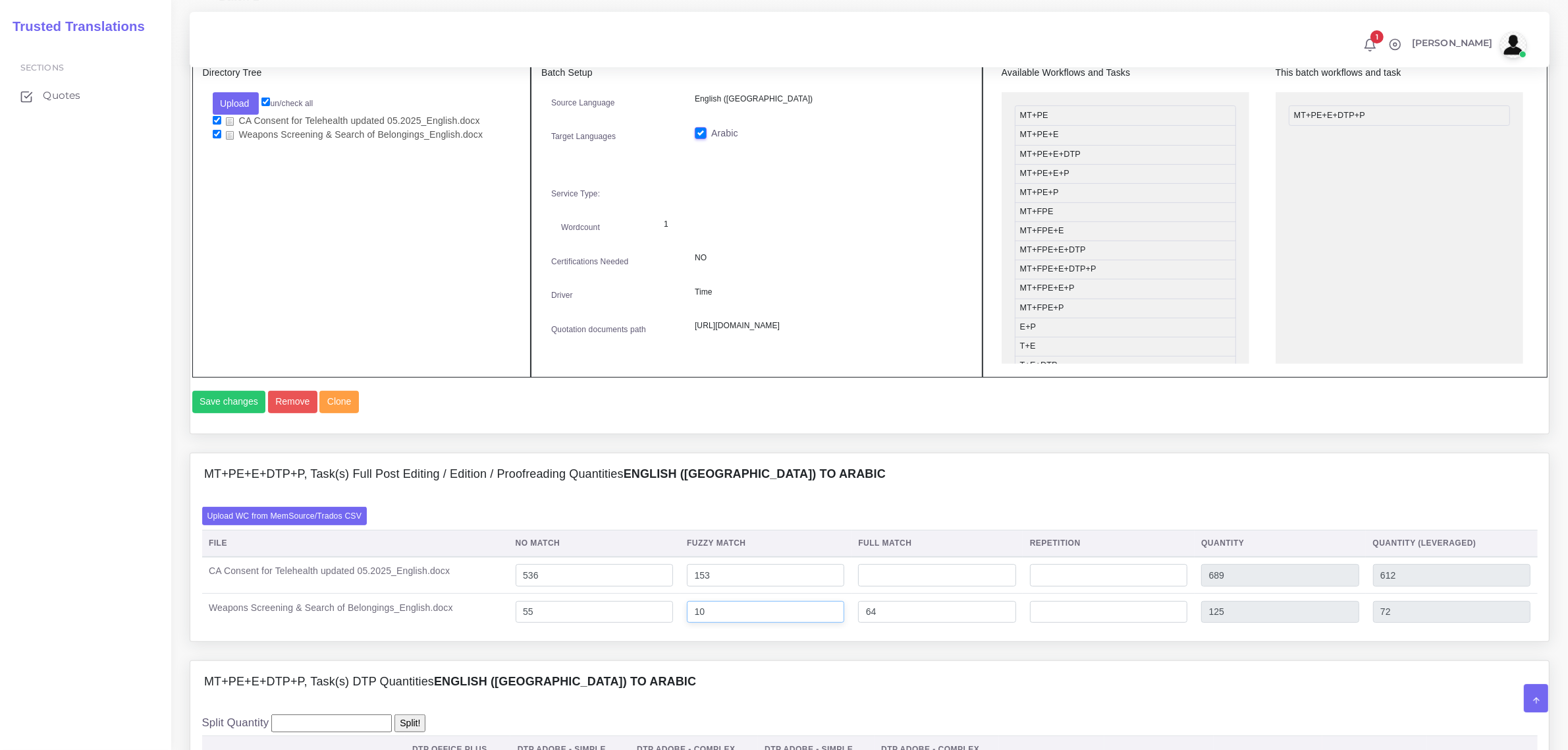
type input "129"
type input "76"
click at [714, 623] on input "10" at bounding box center [766, 612] width 157 height 22
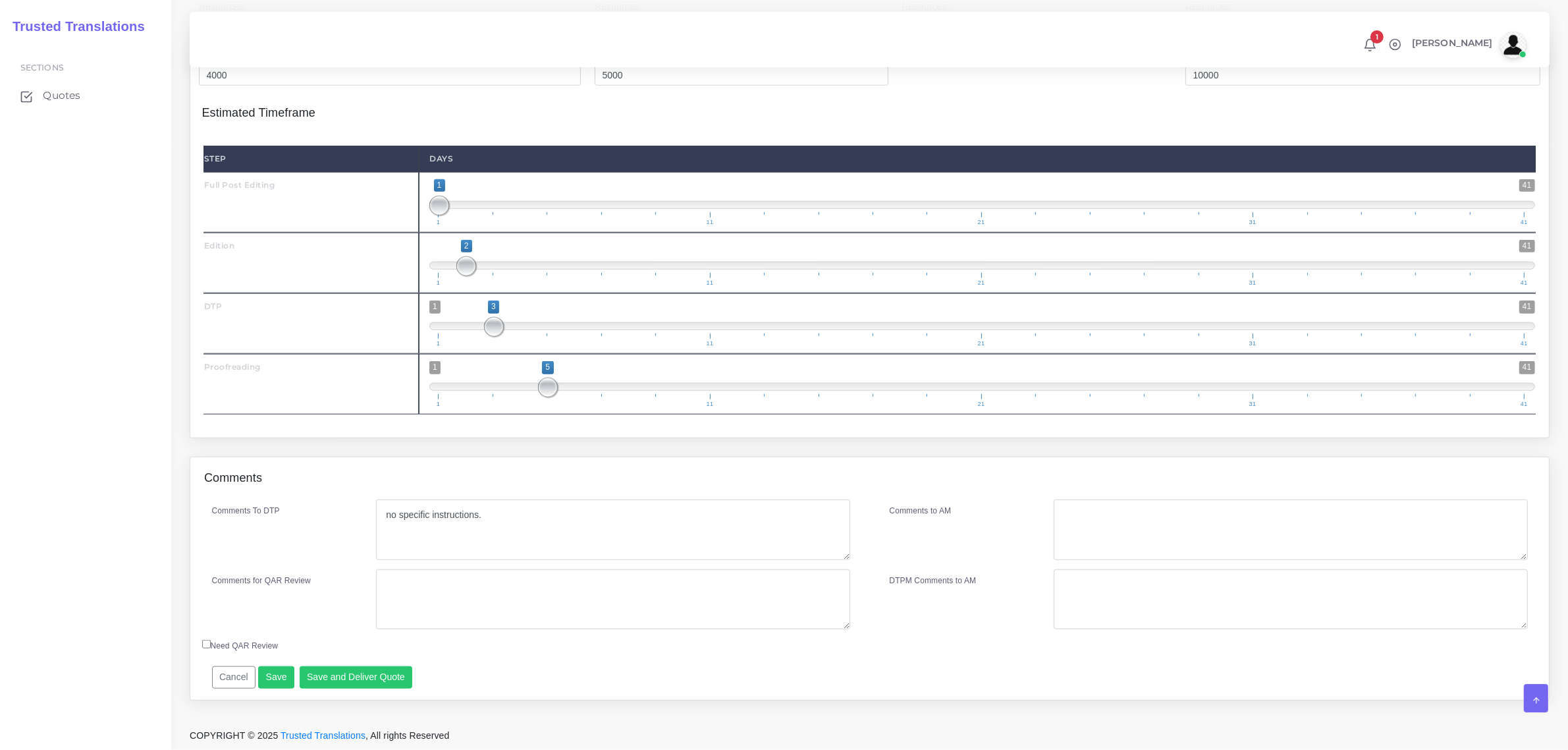
scroll to position [1578, 0]
click at [372, 669] on button "Save and Deliver Quote" at bounding box center [357, 677] width 113 height 22
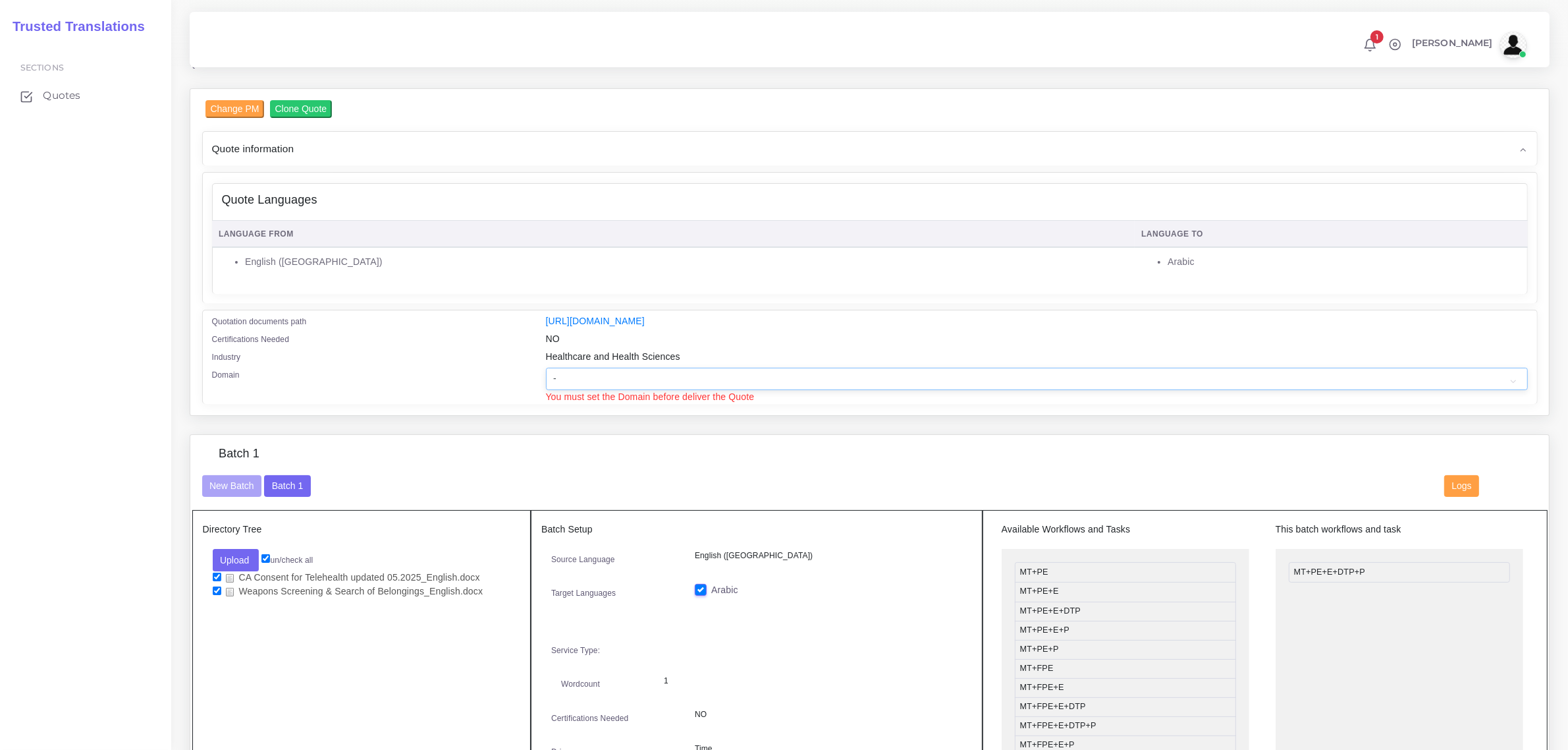
click at [621, 379] on select "- Advertising and Media Agriculture, Forestry and Fishing Architecture, Buildin…" at bounding box center [1037, 378] width 982 height 22
select select "Healthcare and Health Sciences"
click at [546, 368] on select "- Advertising and Media Agriculture, Forestry and Fishing Architecture, Buildin…" at bounding box center [1037, 378] width 982 height 22
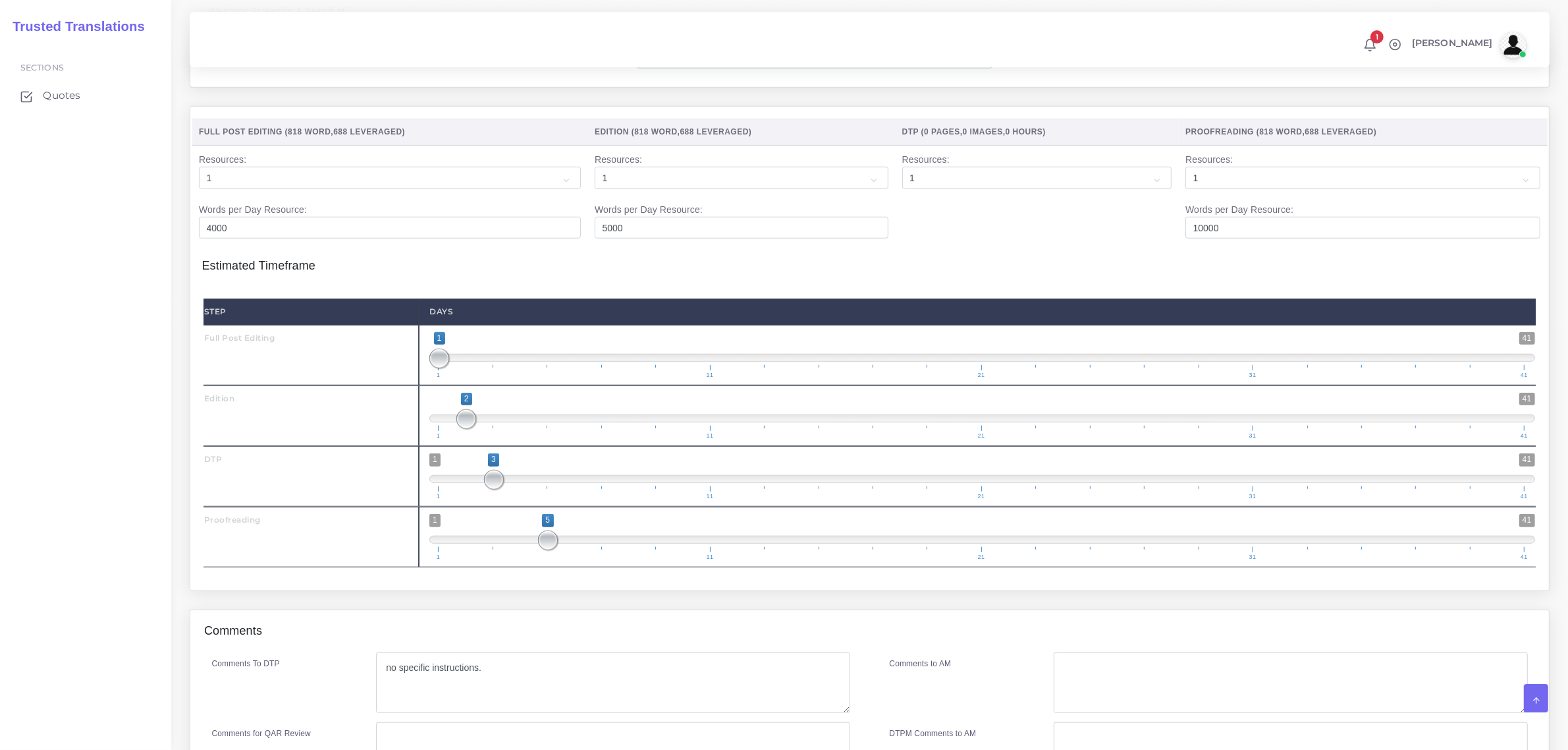
scroll to position [1592, 0]
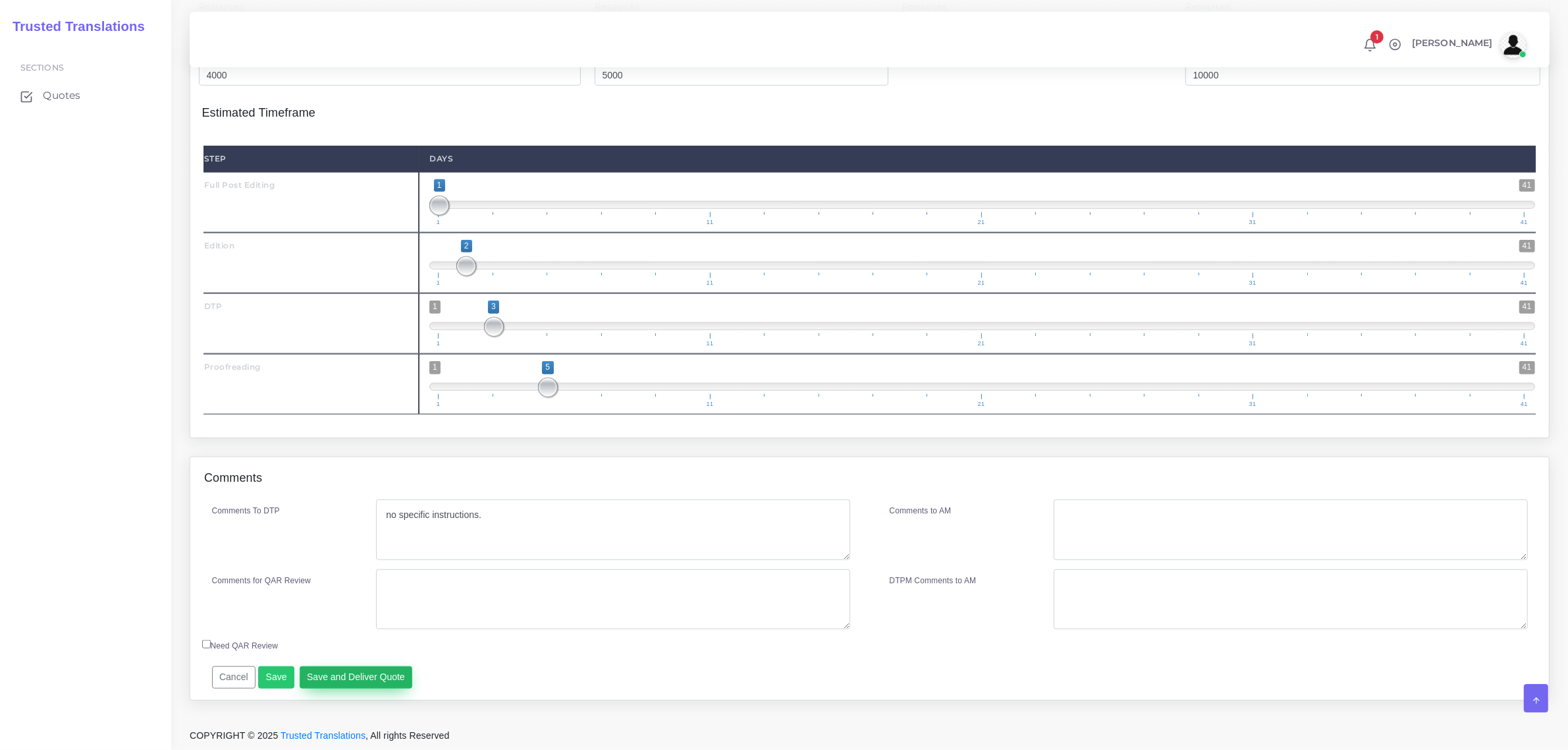
click at [365, 672] on button "Save and Deliver Quote" at bounding box center [357, 677] width 113 height 22
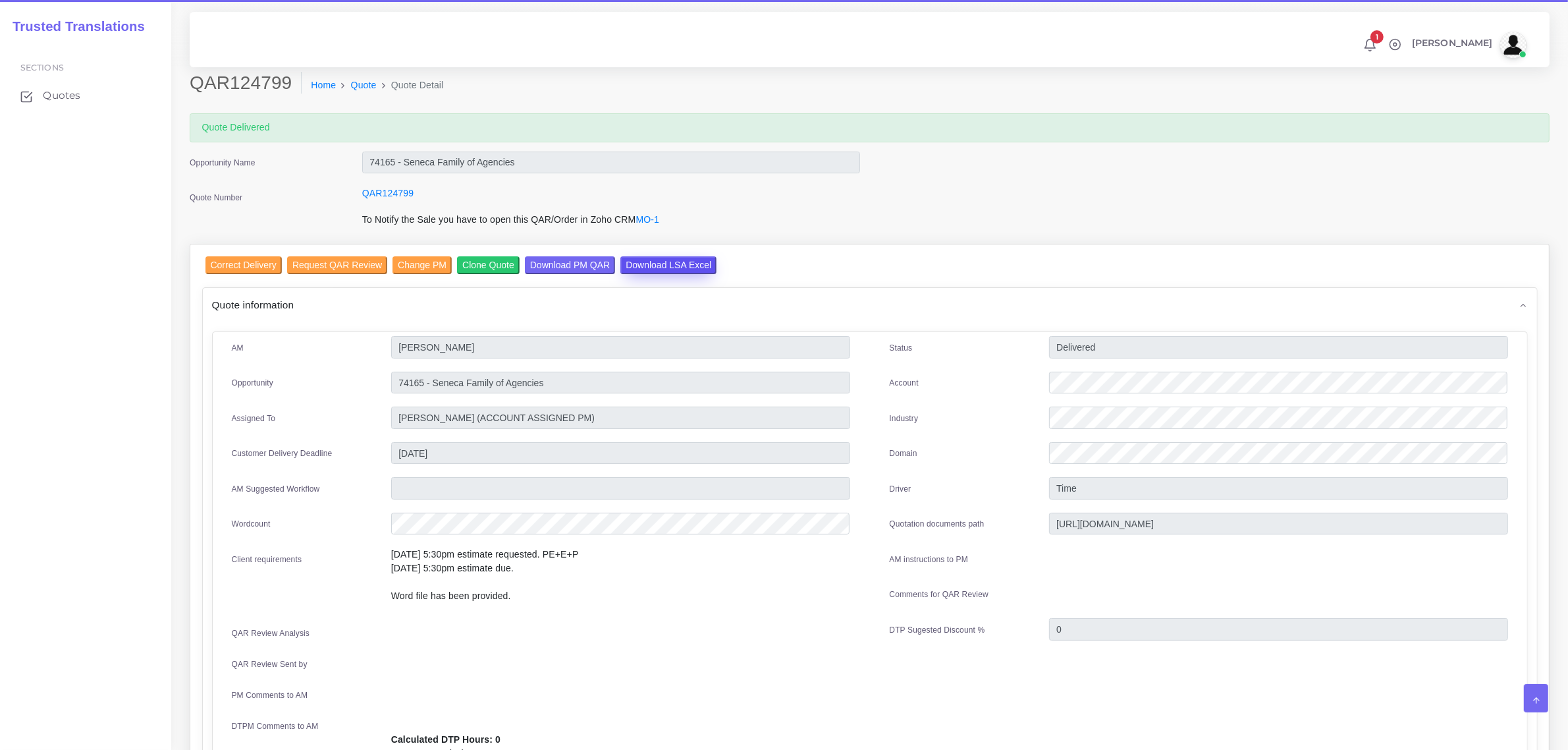
click at [651, 264] on input "Download LSA Excel" at bounding box center [668, 265] width 96 height 18
